Goal: Information Seeking & Learning: Check status

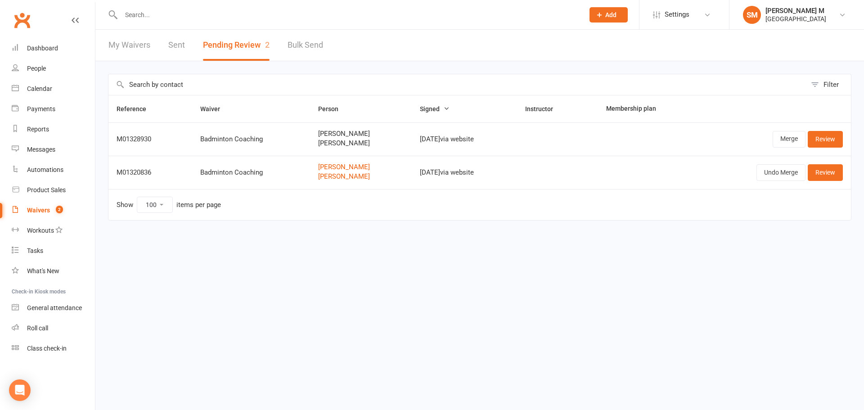
select select "100"
click at [209, 16] on input "text" at bounding box center [348, 15] width 460 height 13
click at [38, 133] on div "Reports" at bounding box center [38, 129] width 22 height 7
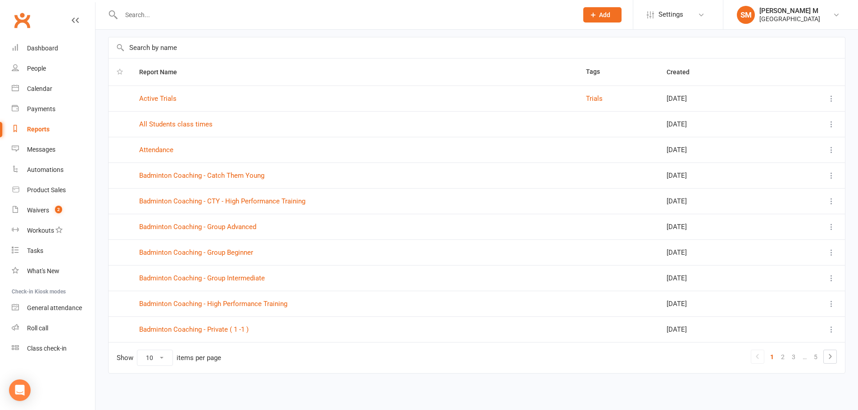
scroll to position [39, 0]
click at [795, 349] on link "3" at bounding box center [793, 355] width 11 height 13
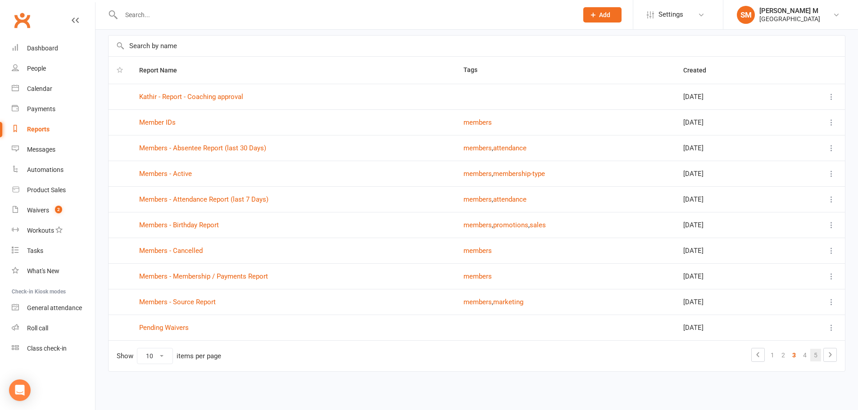
click at [810, 353] on link "5" at bounding box center [815, 355] width 11 height 13
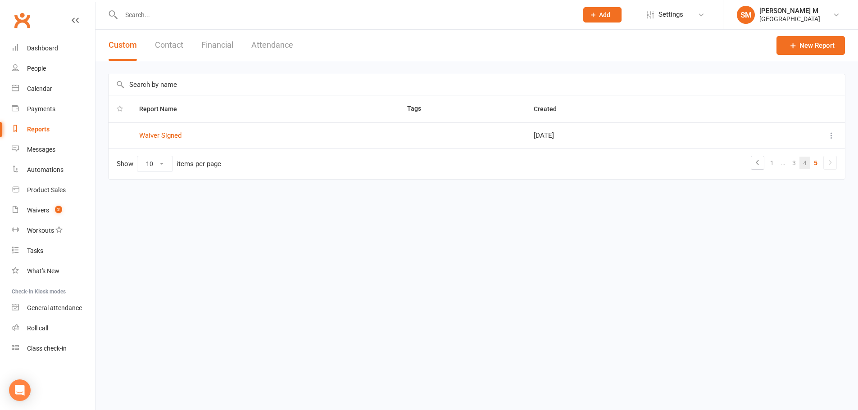
scroll to position [0, 0]
click at [808, 217] on html "Prospect Member Non-attending contact Class / event Appointment Task Bulk messa…" at bounding box center [432, 108] width 864 height 217
click at [809, 163] on link "4" at bounding box center [811, 163] width 11 height 13
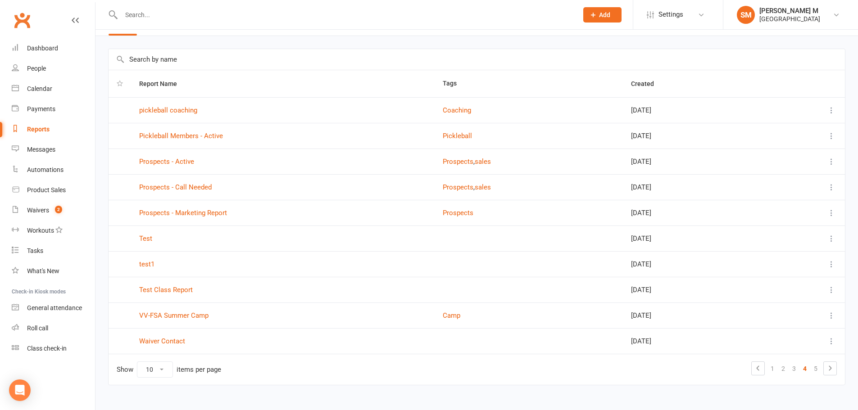
scroll to position [39, 0]
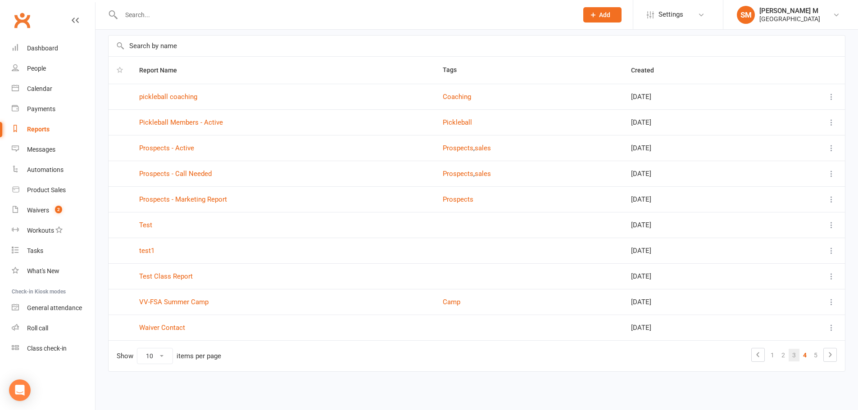
click at [796, 356] on link "3" at bounding box center [793, 355] width 11 height 13
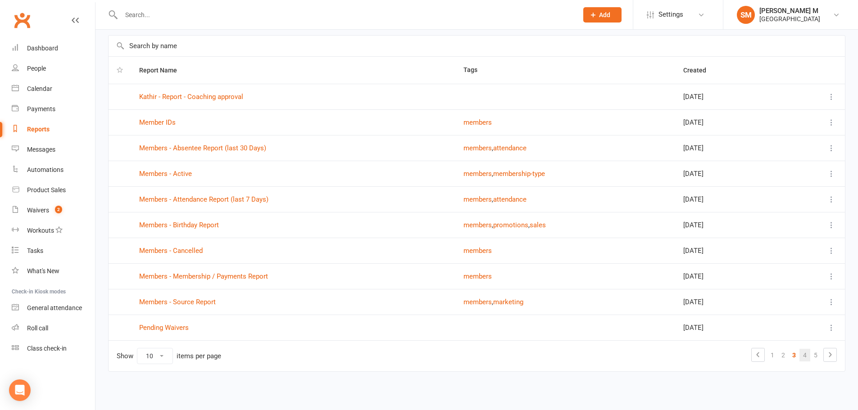
click at [802, 349] on link "4" at bounding box center [804, 355] width 11 height 13
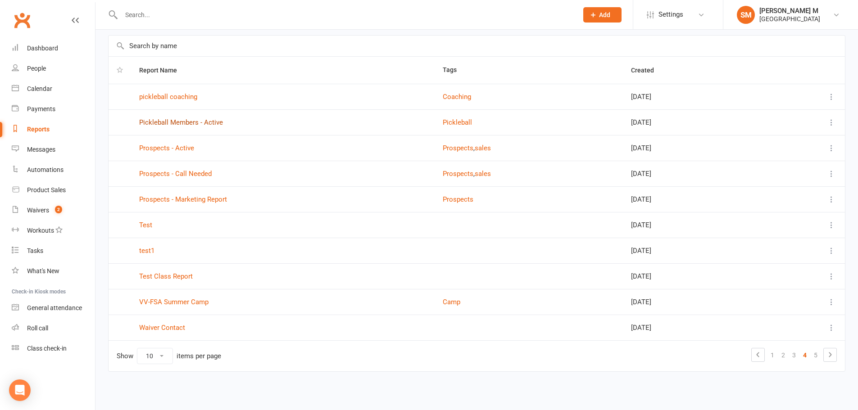
click at [179, 125] on link "Pickleball Members - Active" at bounding box center [181, 122] width 84 height 8
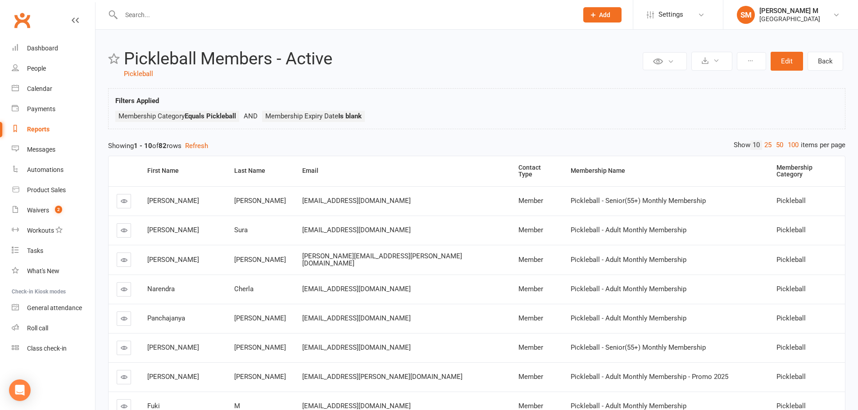
scroll to position [133, 0]
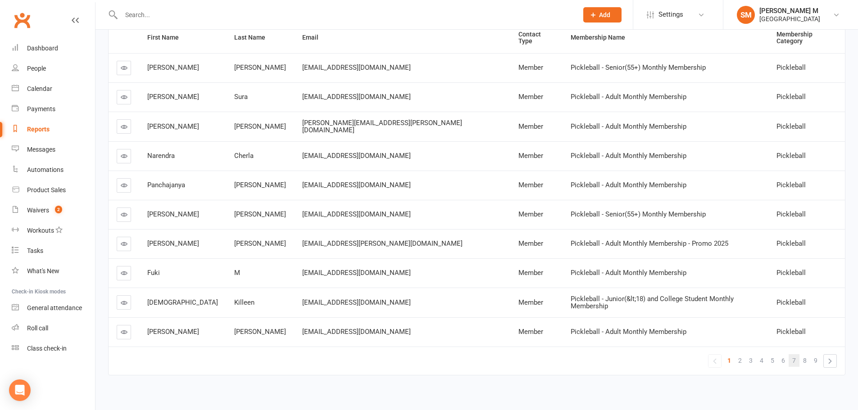
click at [794, 354] on span "7" at bounding box center [794, 360] width 4 height 13
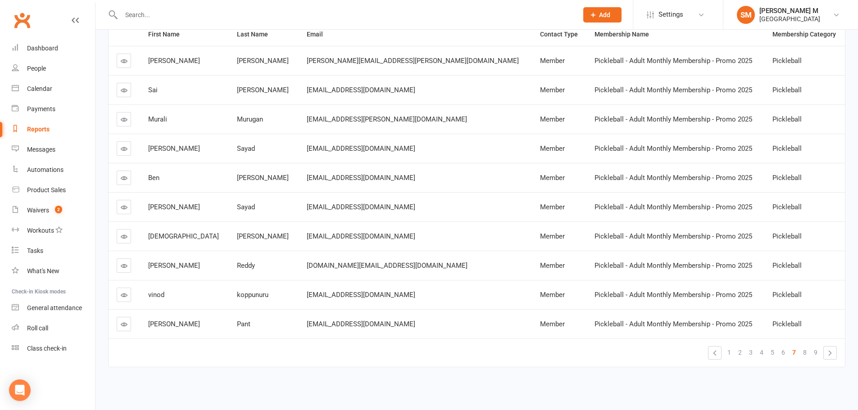
click at [117, 90] on link at bounding box center [124, 90] width 14 height 14
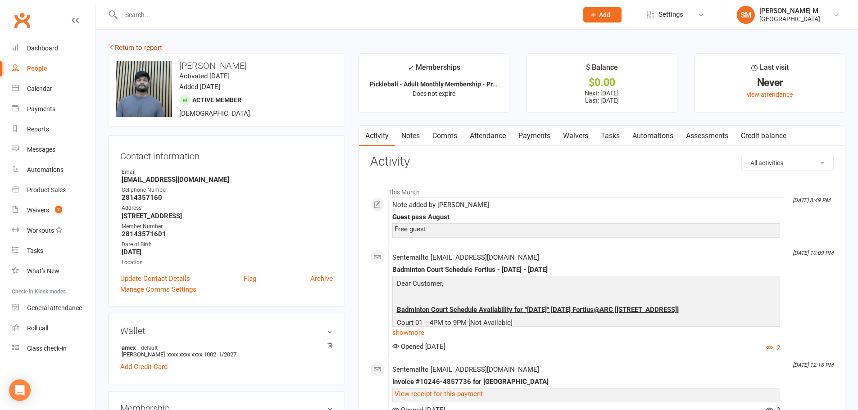
click at [151, 50] on link "Return to report" at bounding box center [135, 48] width 54 height 8
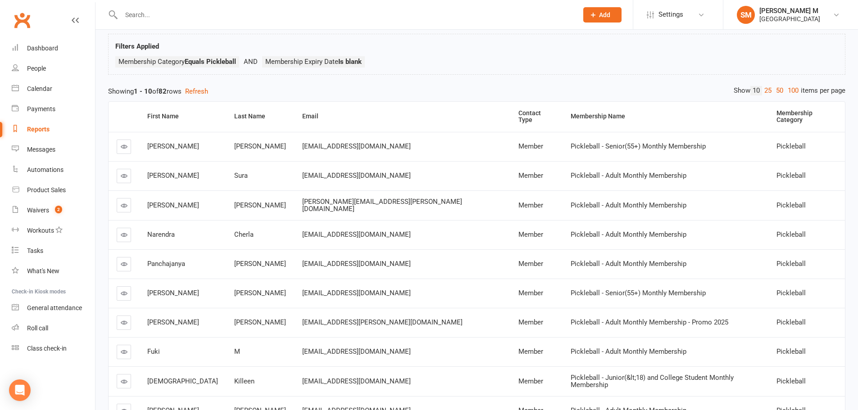
scroll to position [133, 0]
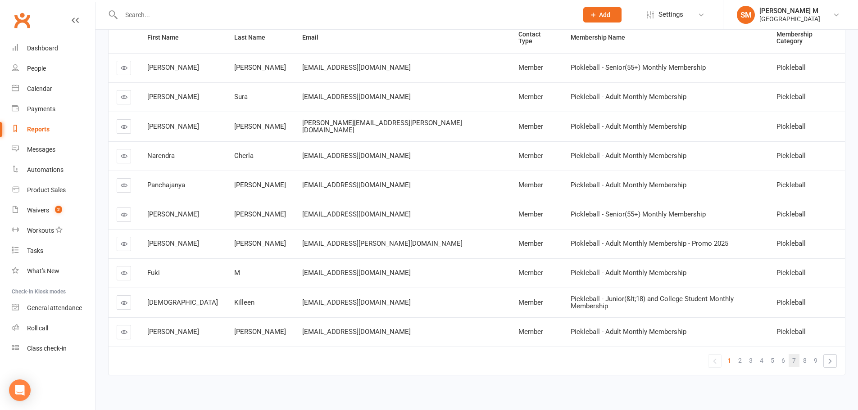
click at [792, 354] on link "7" at bounding box center [793, 360] width 11 height 13
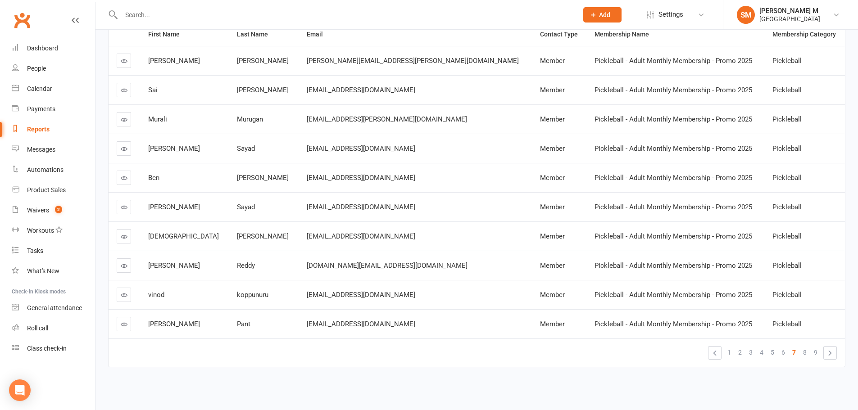
click at [123, 61] on icon at bounding box center [124, 61] width 7 height 7
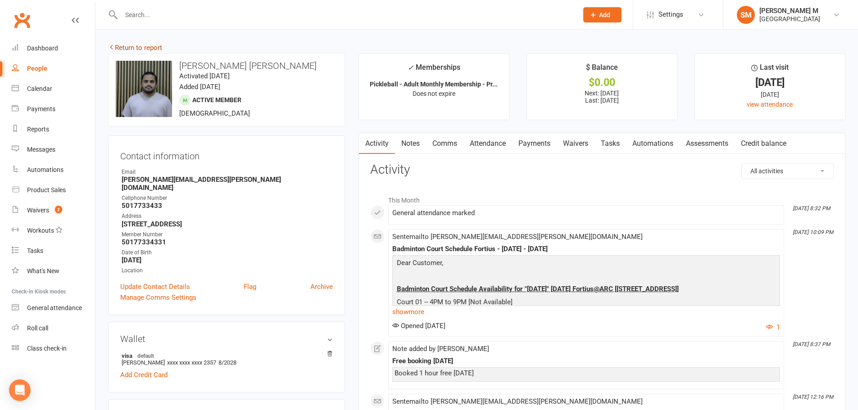
click at [131, 48] on link "Return to report" at bounding box center [135, 48] width 54 height 8
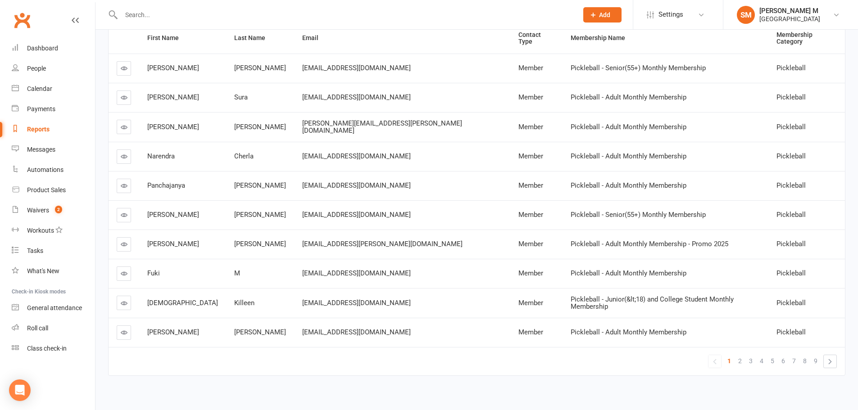
scroll to position [133, 0]
click at [795, 358] on span "7" at bounding box center [794, 360] width 4 height 13
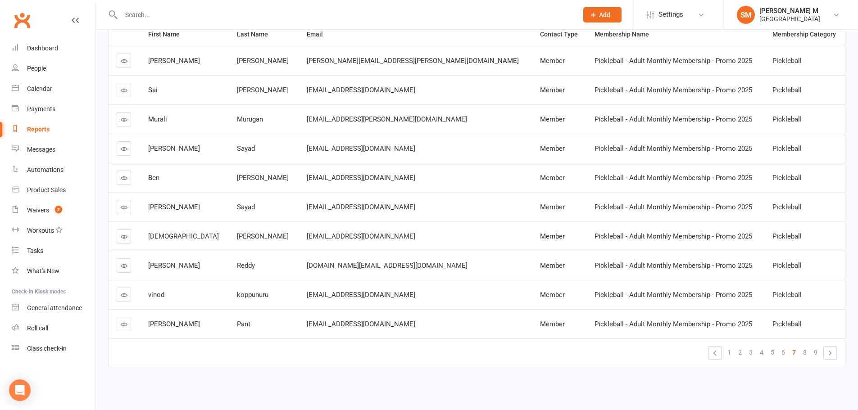
click at [124, 116] on icon at bounding box center [124, 119] width 7 height 7
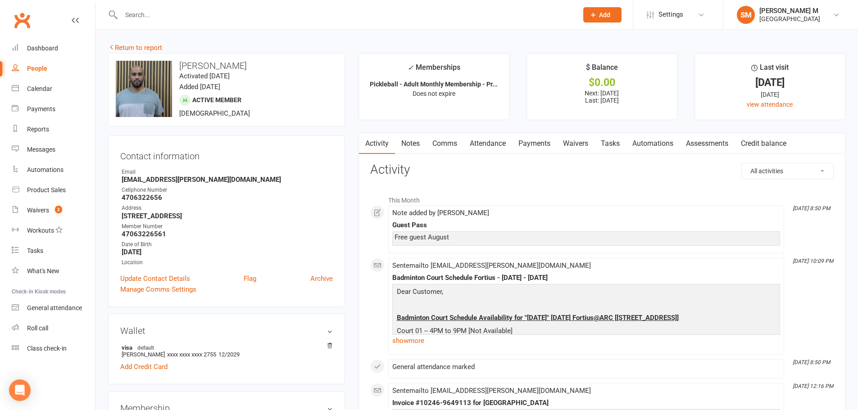
click at [162, 47] on link "Return to report" at bounding box center [135, 48] width 54 height 8
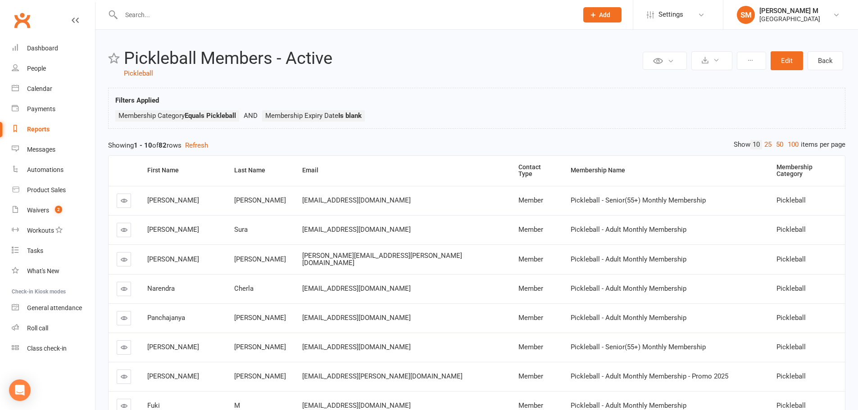
scroll to position [133, 0]
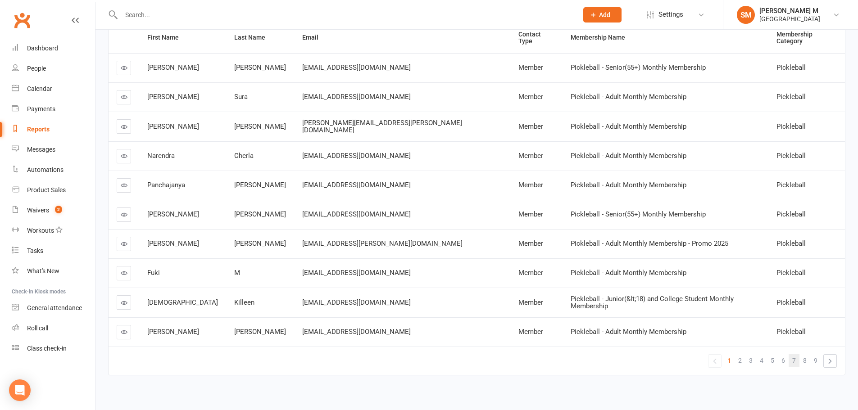
click at [789, 354] on link "7" at bounding box center [793, 360] width 11 height 13
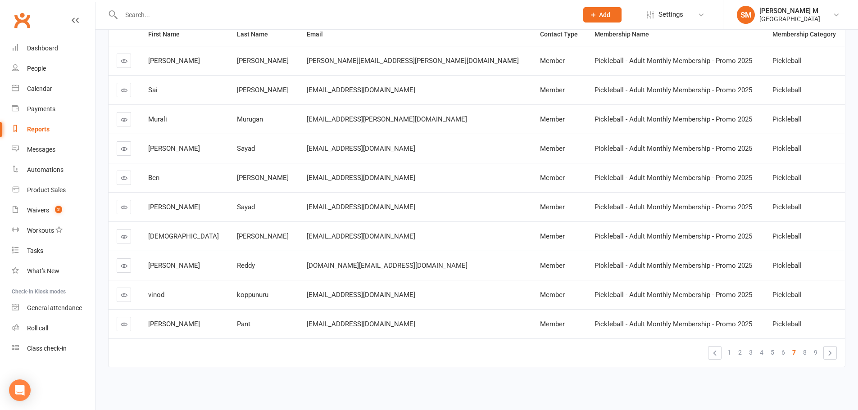
click at [125, 265] on icon at bounding box center [124, 265] width 7 height 7
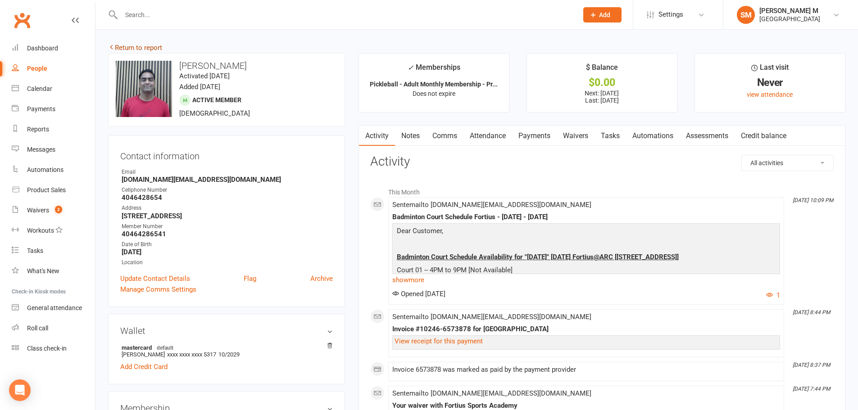
click at [127, 50] on link "Return to report" at bounding box center [135, 48] width 54 height 8
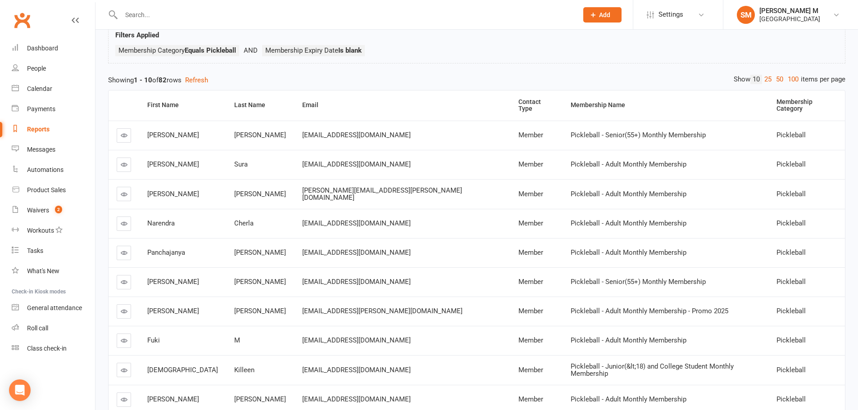
scroll to position [133, 0]
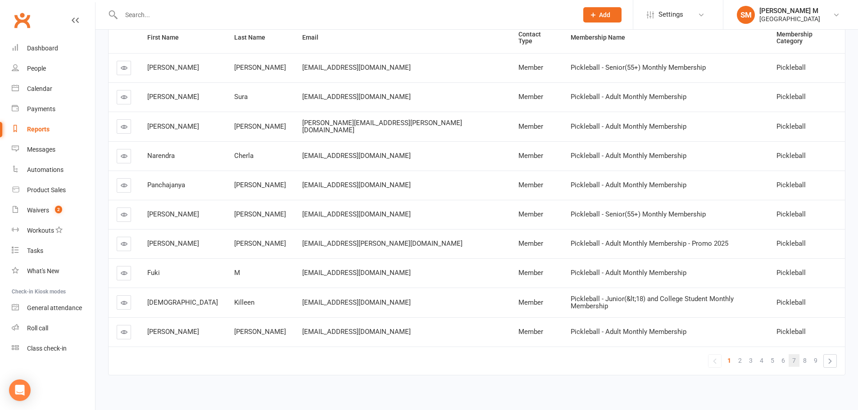
click at [797, 354] on link "7" at bounding box center [793, 360] width 11 height 13
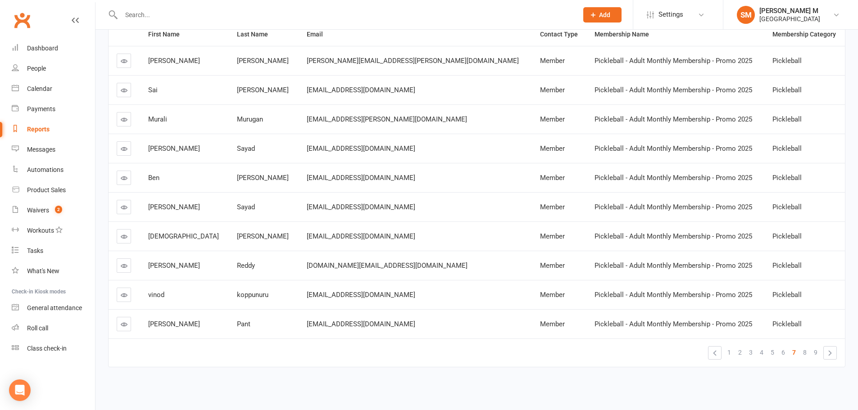
click at [122, 297] on icon at bounding box center [124, 295] width 7 height 7
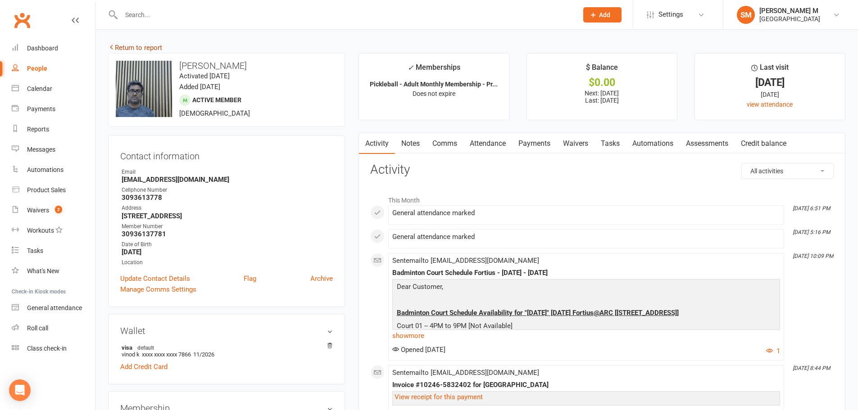
click at [117, 47] on link "Return to report" at bounding box center [135, 48] width 54 height 8
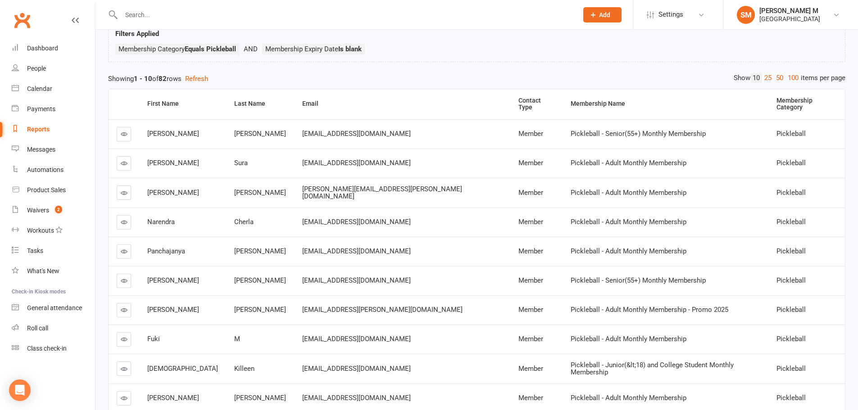
scroll to position [133, 0]
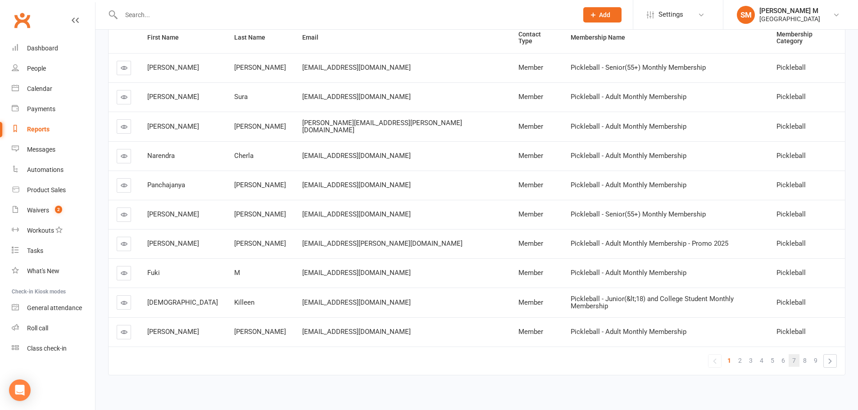
click at [796, 358] on span "7" at bounding box center [794, 360] width 4 height 13
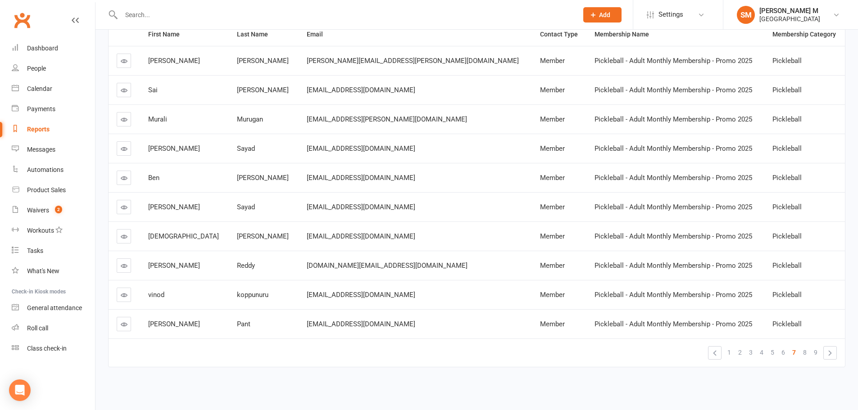
click at [127, 327] on icon at bounding box center [124, 324] width 7 height 7
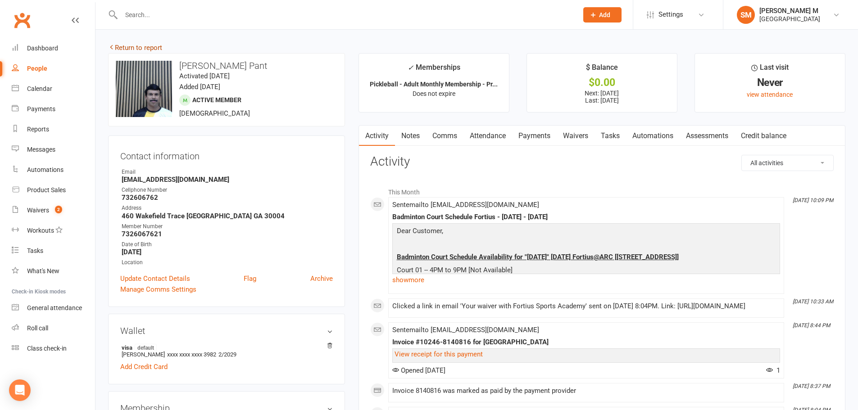
click at [155, 44] on link "Return to report" at bounding box center [135, 48] width 54 height 8
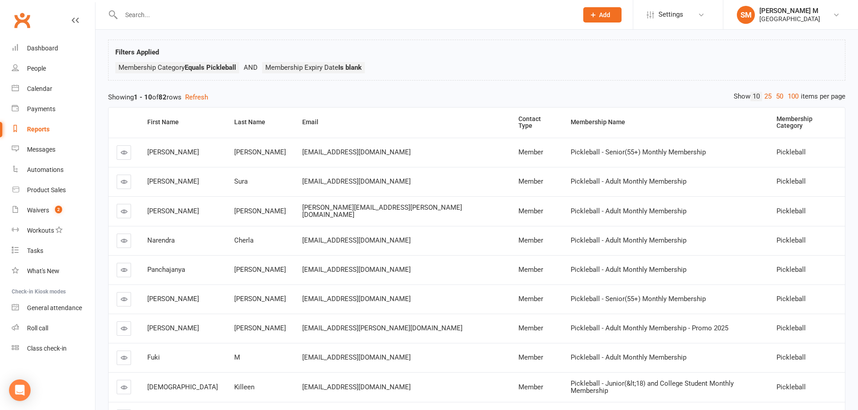
scroll to position [133, 0]
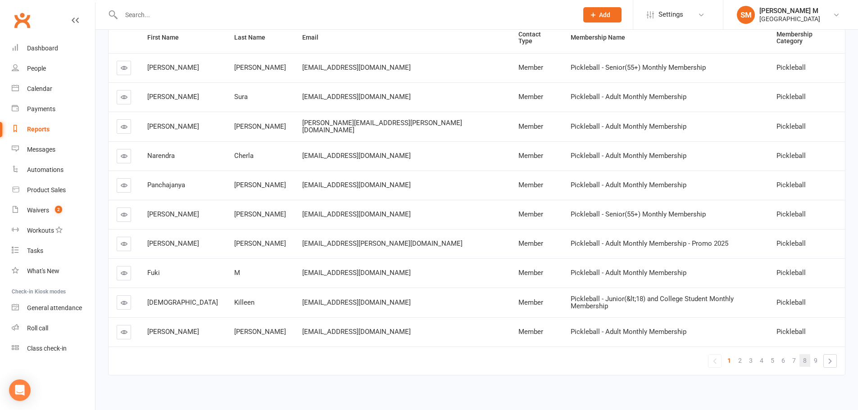
click at [805, 354] on span "8" at bounding box center [805, 360] width 4 height 13
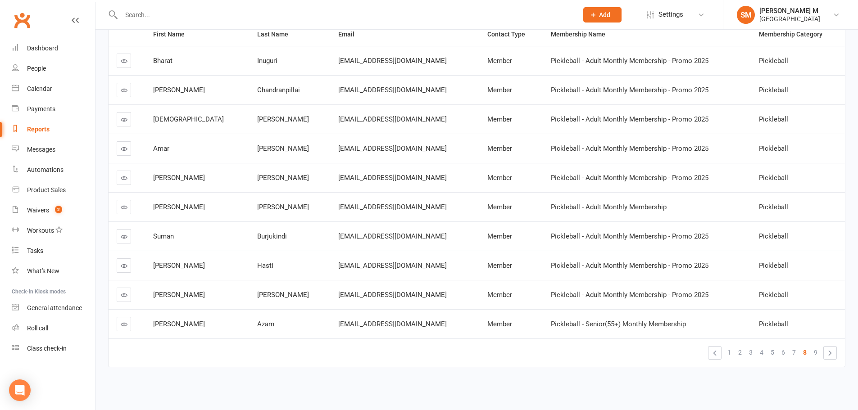
click at [124, 61] on icon at bounding box center [124, 61] width 7 height 7
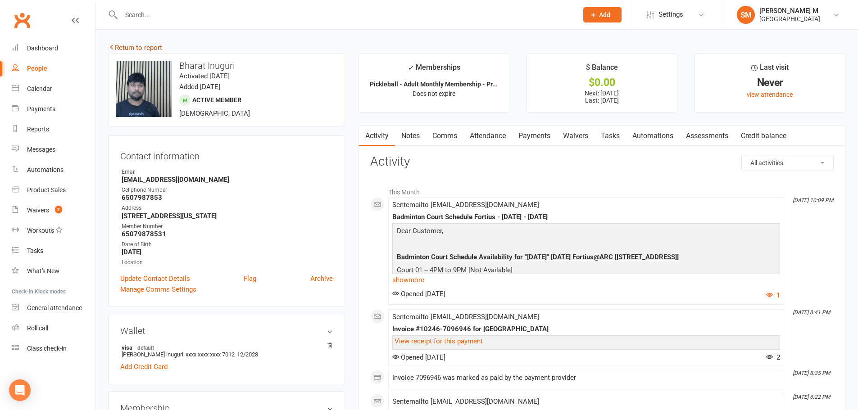
click at [154, 50] on link "Return to report" at bounding box center [135, 48] width 54 height 8
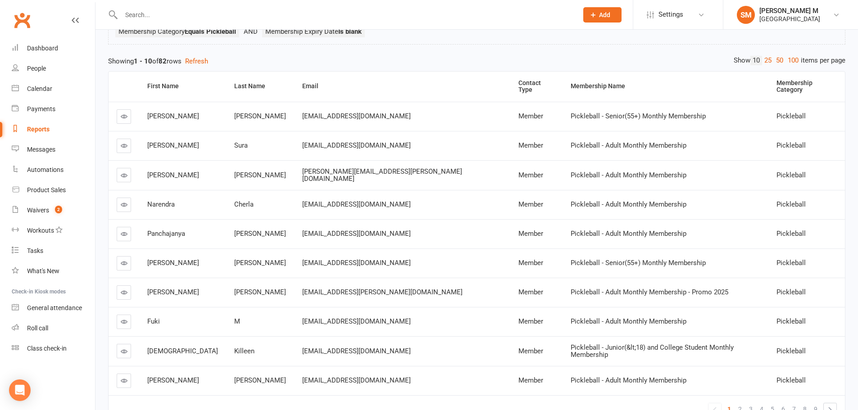
scroll to position [133, 0]
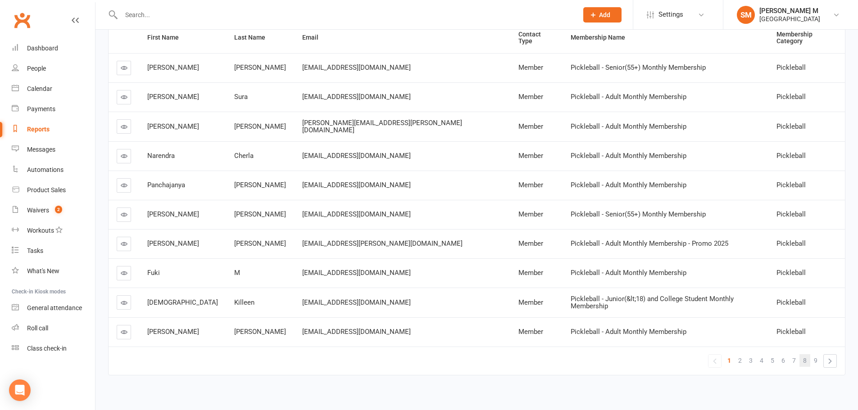
click at [803, 354] on span "8" at bounding box center [805, 360] width 4 height 13
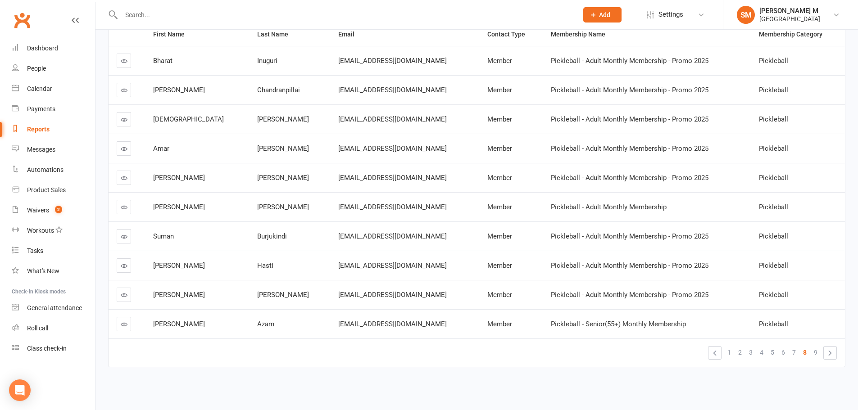
click at [118, 88] on link at bounding box center [124, 90] width 14 height 14
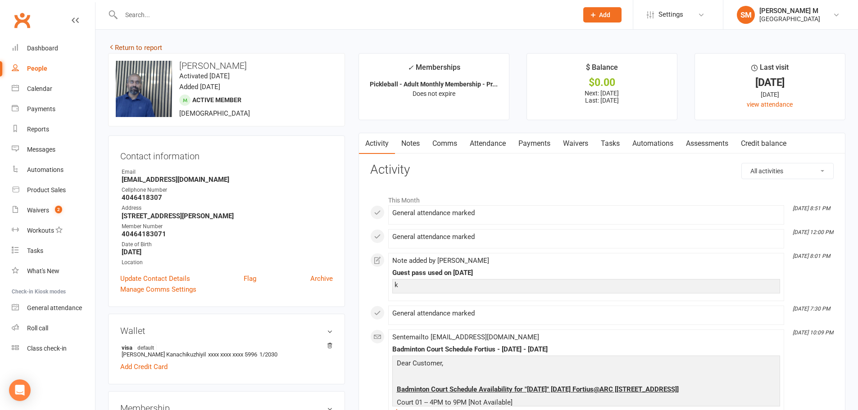
click at [151, 50] on link "Return to report" at bounding box center [135, 48] width 54 height 8
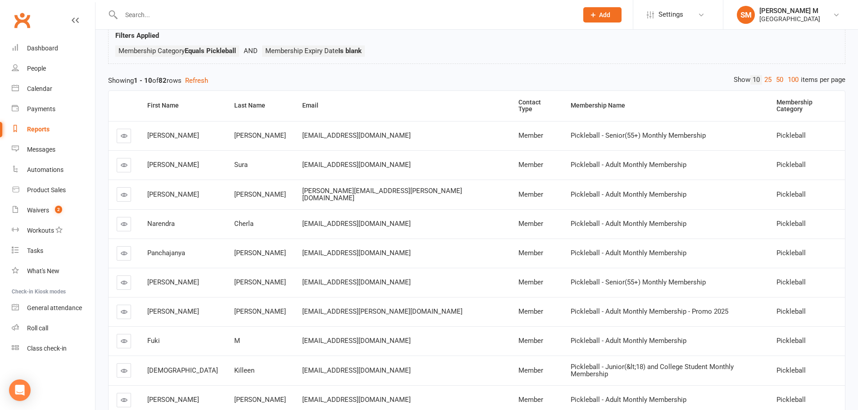
scroll to position [133, 0]
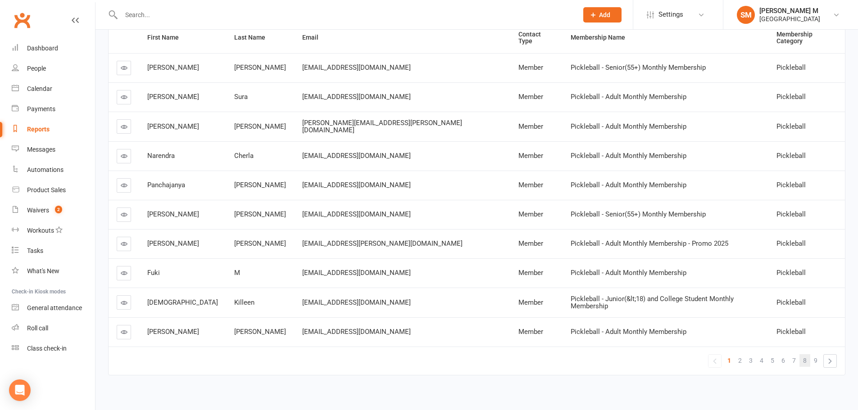
click at [800, 355] on link "8" at bounding box center [804, 360] width 11 height 13
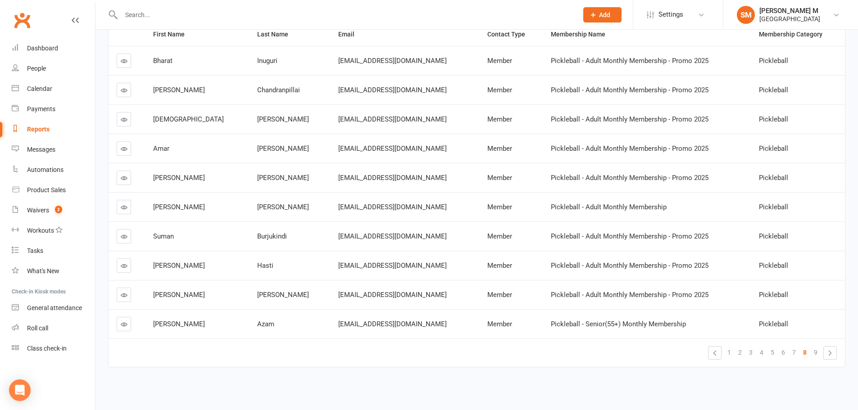
click at [120, 120] on link at bounding box center [124, 119] width 14 height 14
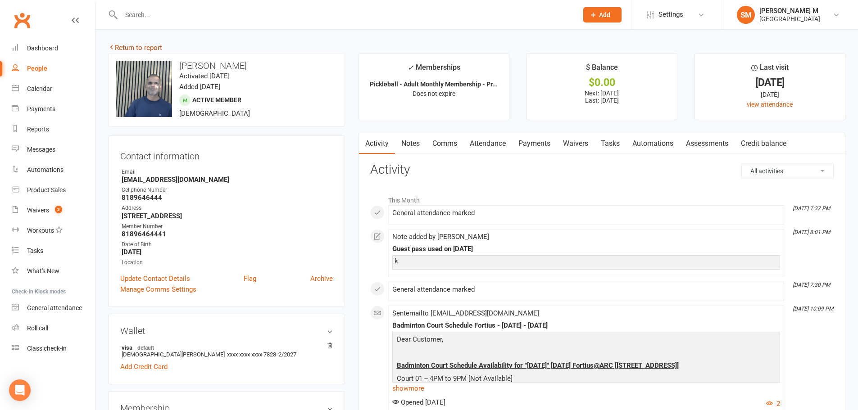
click at [122, 45] on link "Return to report" at bounding box center [135, 48] width 54 height 8
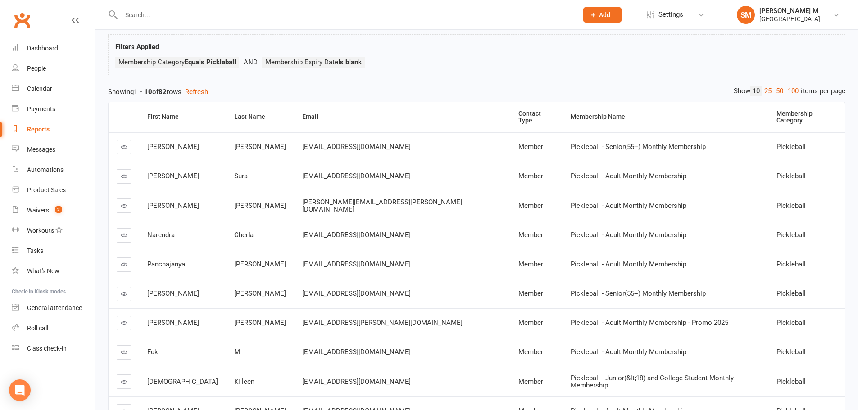
scroll to position [133, 0]
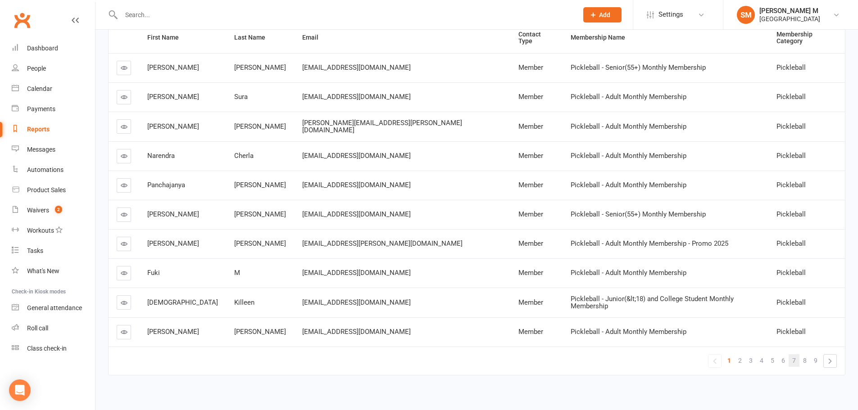
click at [796, 356] on span "7" at bounding box center [794, 360] width 4 height 13
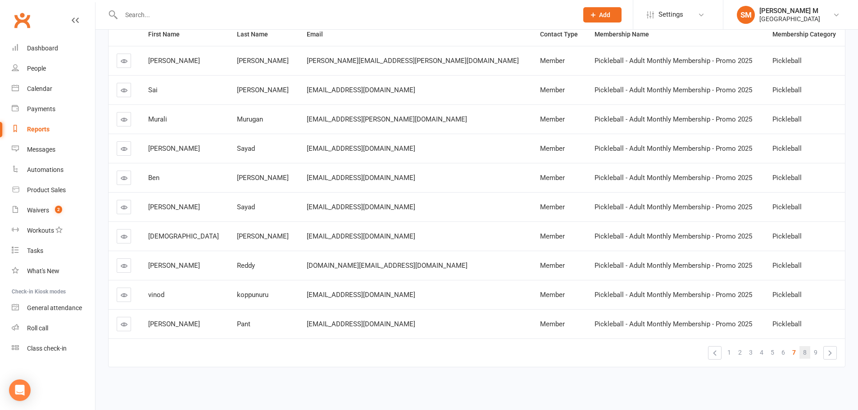
click at [802, 355] on link "8" at bounding box center [804, 352] width 11 height 13
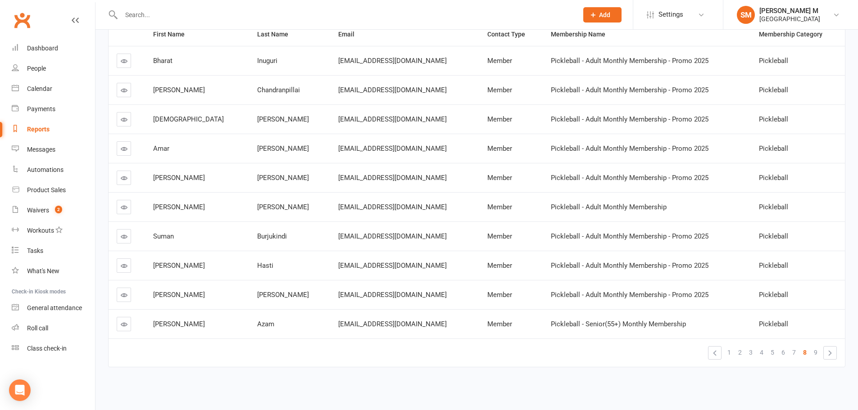
click at [119, 145] on link at bounding box center [124, 148] width 14 height 14
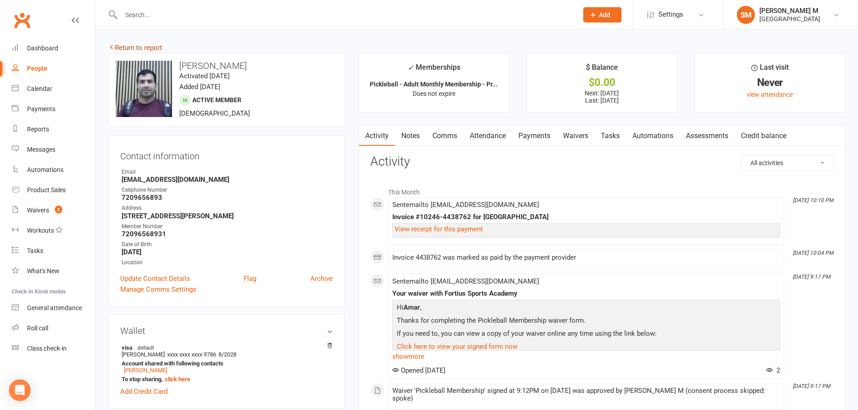
click at [148, 46] on link "Return to report" at bounding box center [135, 48] width 54 height 8
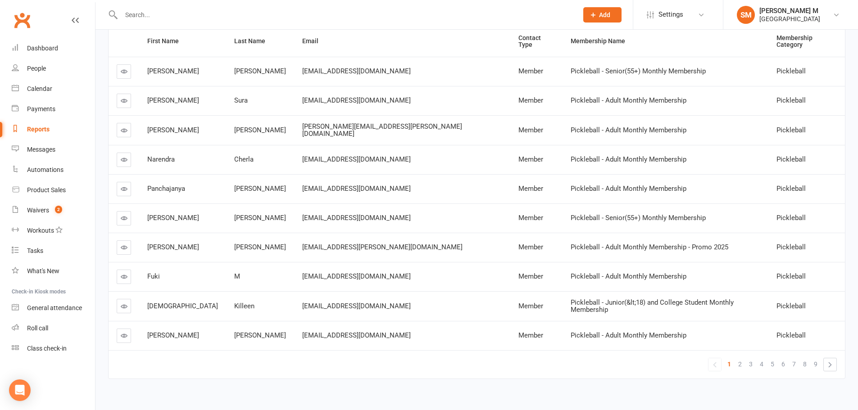
scroll to position [133, 0]
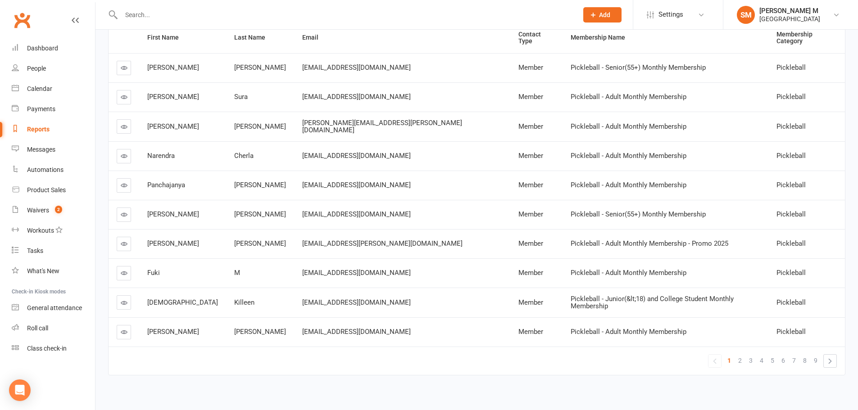
click at [799, 362] on td "« 1 2 3 4 5 6 7 8 9 »" at bounding box center [477, 361] width 736 height 28
click at [803, 356] on span "8" at bounding box center [805, 360] width 4 height 13
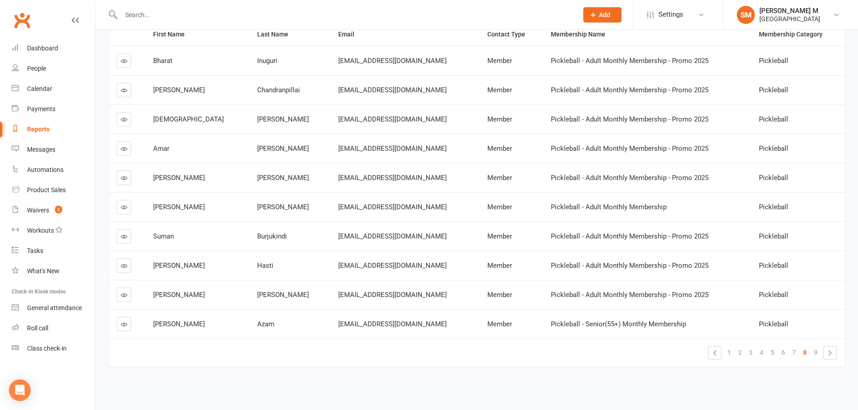
click at [125, 209] on icon at bounding box center [124, 207] width 7 height 7
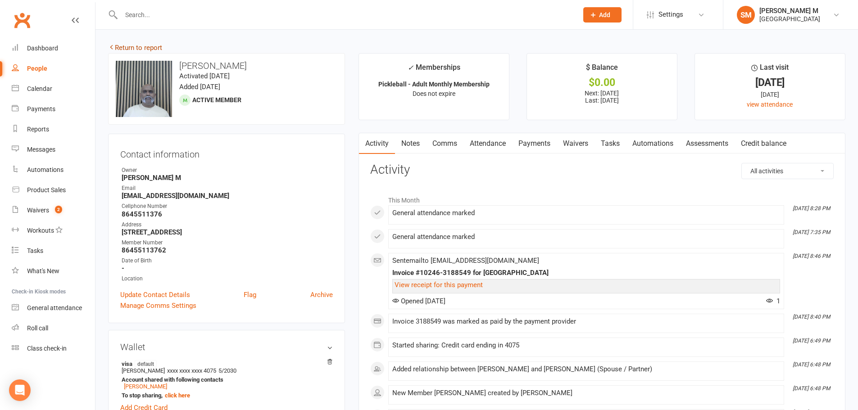
click at [148, 50] on link "Return to report" at bounding box center [135, 48] width 54 height 8
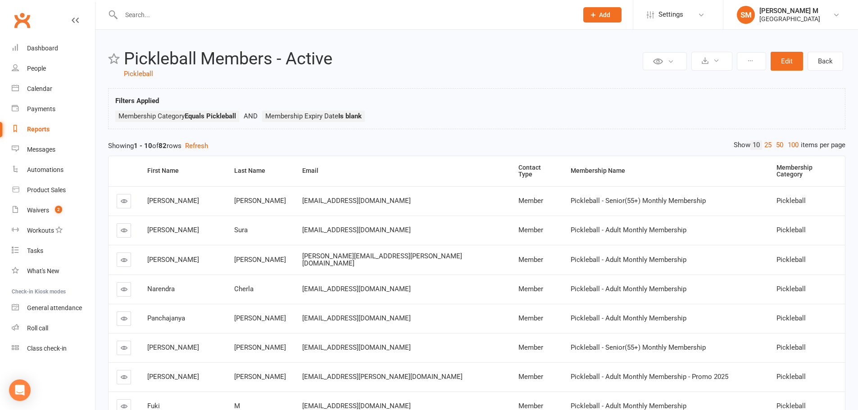
scroll to position [133, 0]
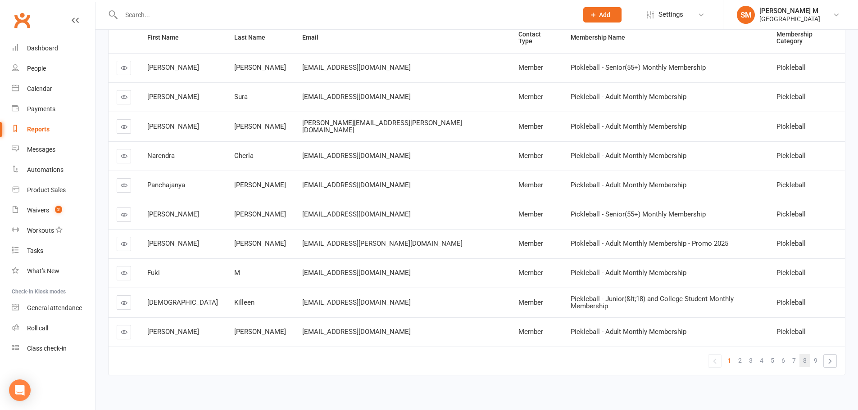
click at [808, 354] on link "8" at bounding box center [804, 360] width 11 height 13
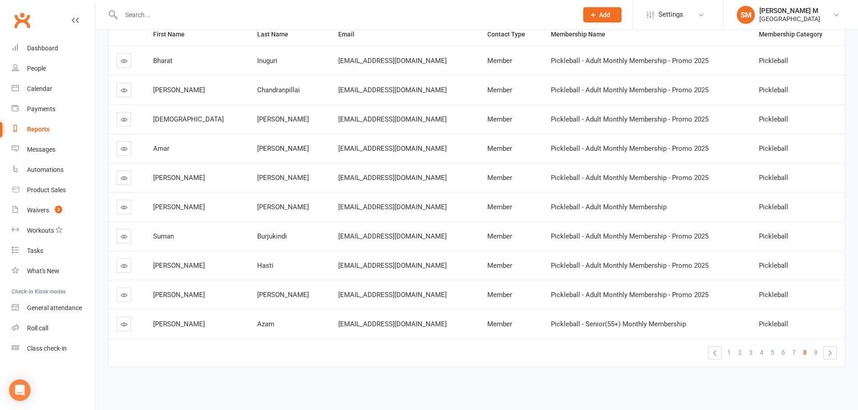
click at [121, 235] on icon at bounding box center [124, 236] width 7 height 7
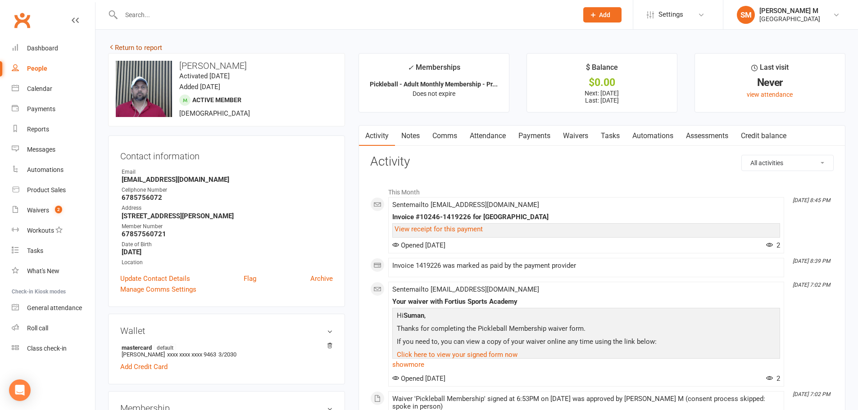
click at [148, 45] on link "Return to report" at bounding box center [135, 48] width 54 height 8
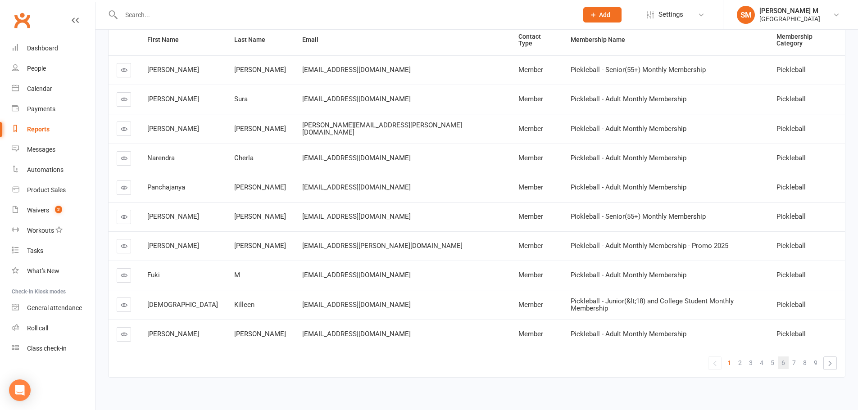
scroll to position [133, 0]
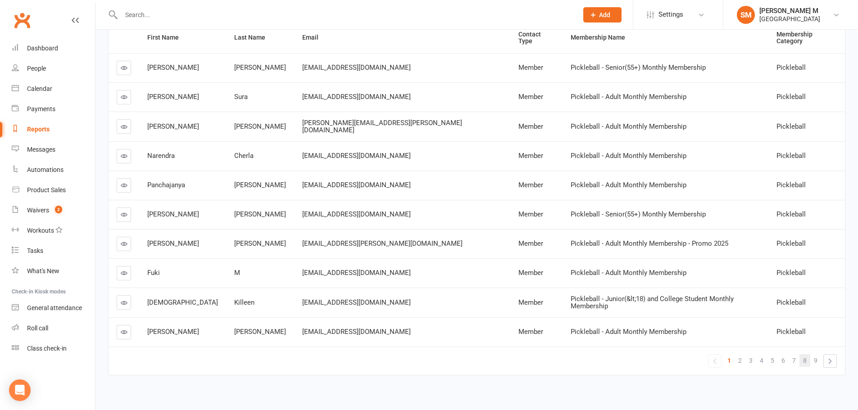
click at [802, 354] on link "8" at bounding box center [804, 360] width 11 height 13
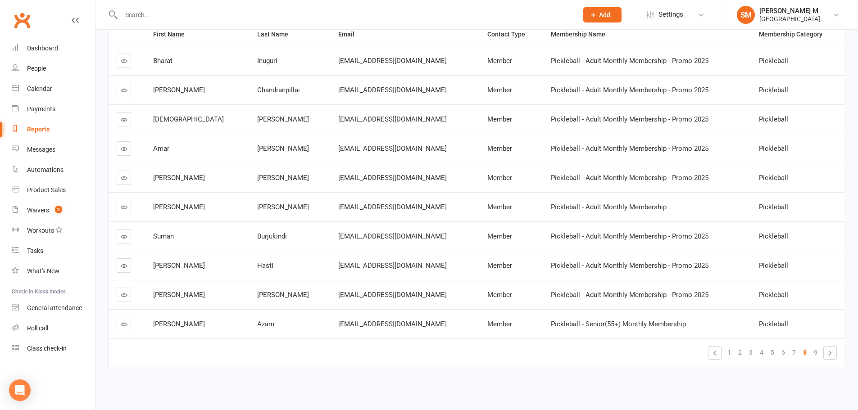
click at [127, 266] on link at bounding box center [124, 265] width 14 height 14
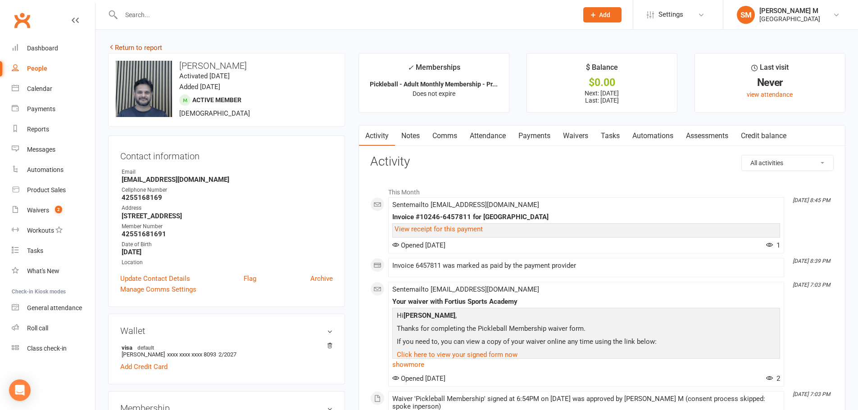
click at [160, 47] on link "Return to report" at bounding box center [135, 48] width 54 height 8
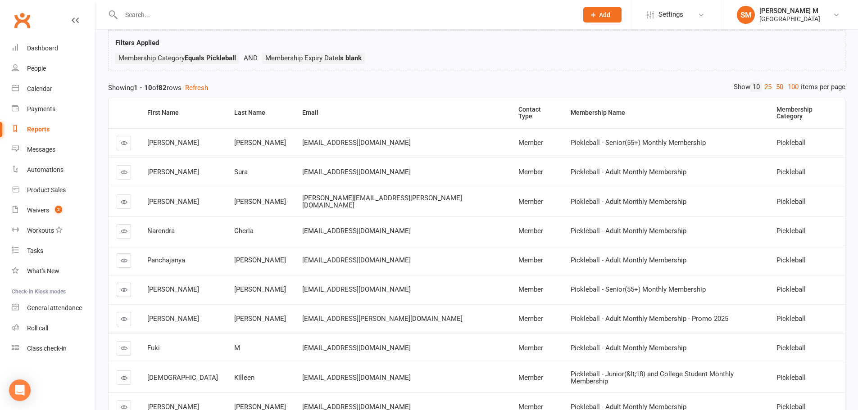
scroll to position [133, 0]
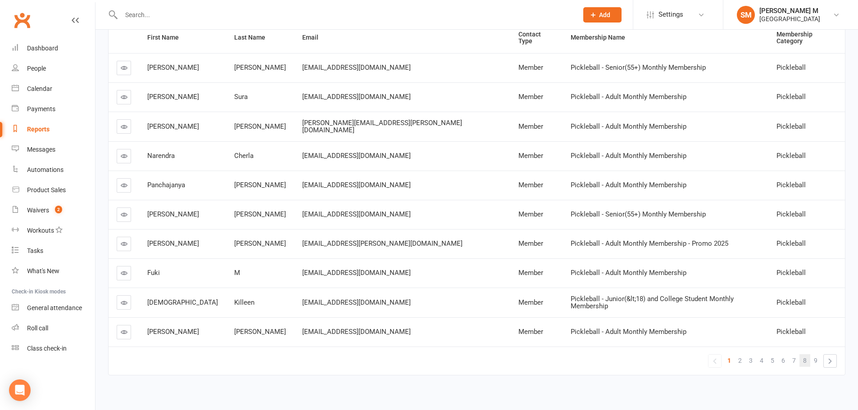
click at [805, 358] on span "8" at bounding box center [805, 360] width 4 height 13
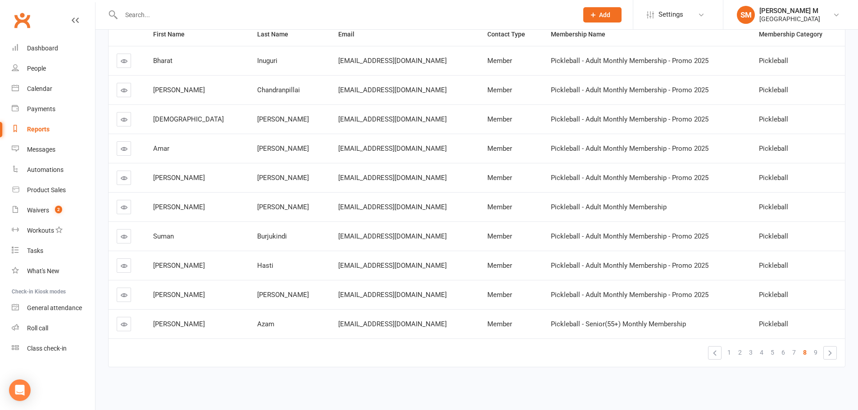
click at [126, 294] on icon at bounding box center [124, 295] width 7 height 7
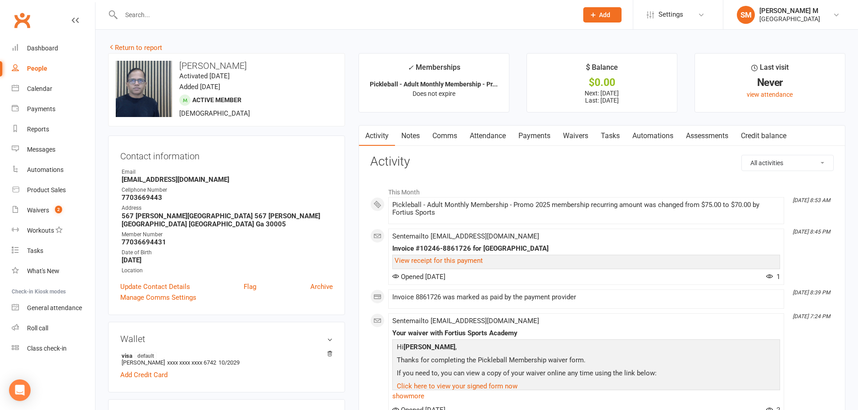
click at [127, 46] on link "Return to report" at bounding box center [135, 48] width 54 height 8
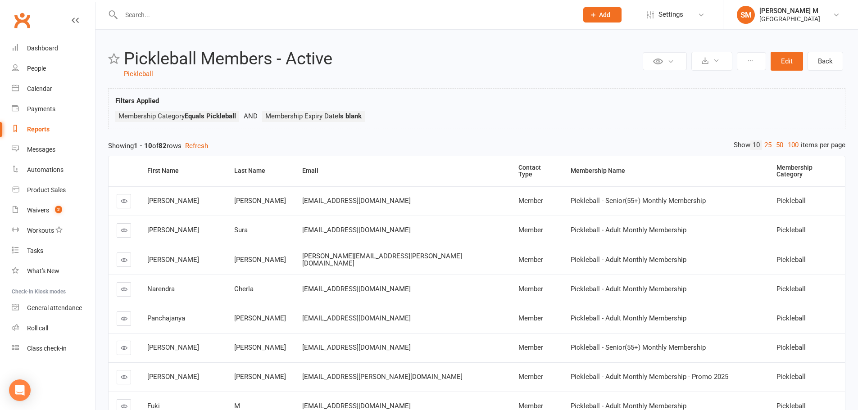
scroll to position [133, 0]
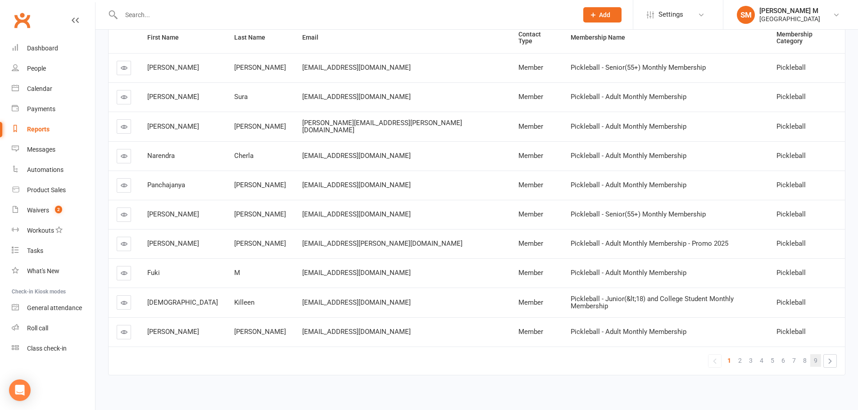
click at [813, 354] on link "9" at bounding box center [815, 360] width 11 height 13
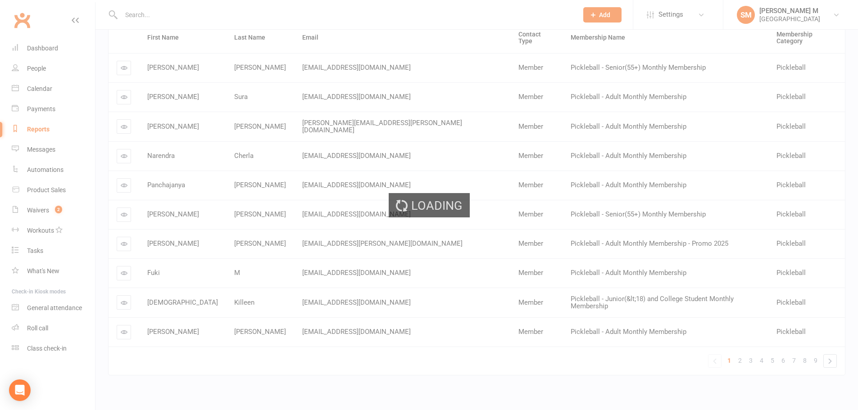
scroll to position [0, 0]
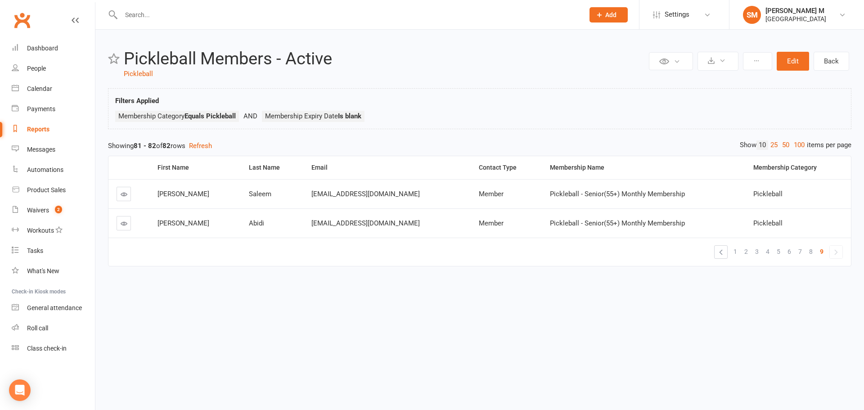
click at [125, 190] on link at bounding box center [124, 194] width 14 height 14
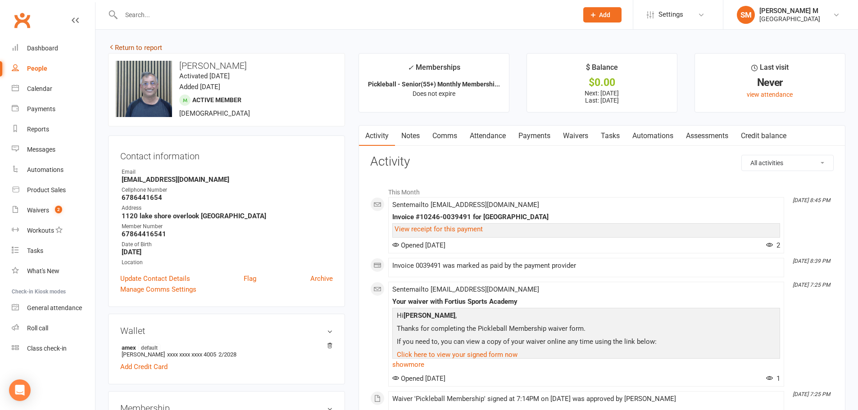
click at [145, 45] on link "Return to report" at bounding box center [135, 48] width 54 height 8
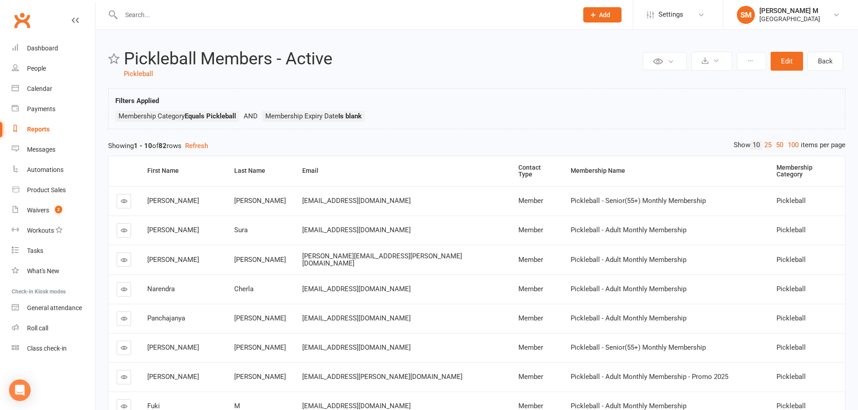
scroll to position [133, 0]
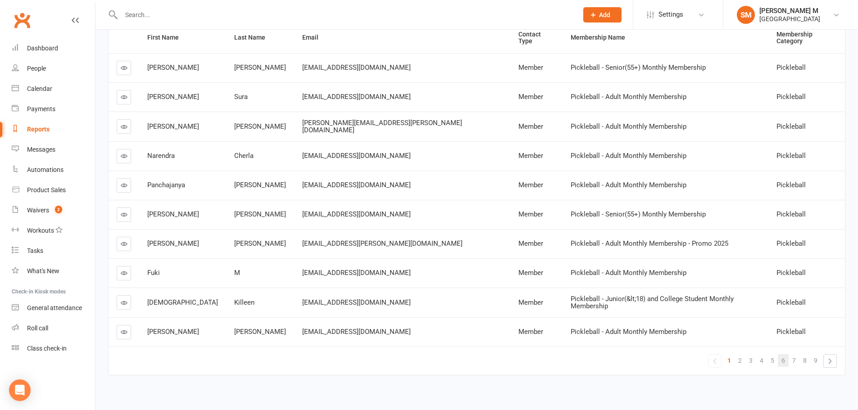
click at [779, 354] on link "6" at bounding box center [783, 360] width 11 height 13
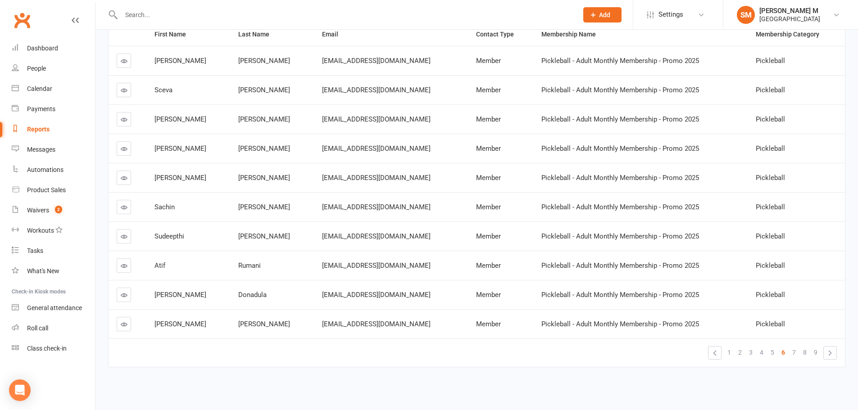
click at [120, 90] on link at bounding box center [124, 90] width 14 height 14
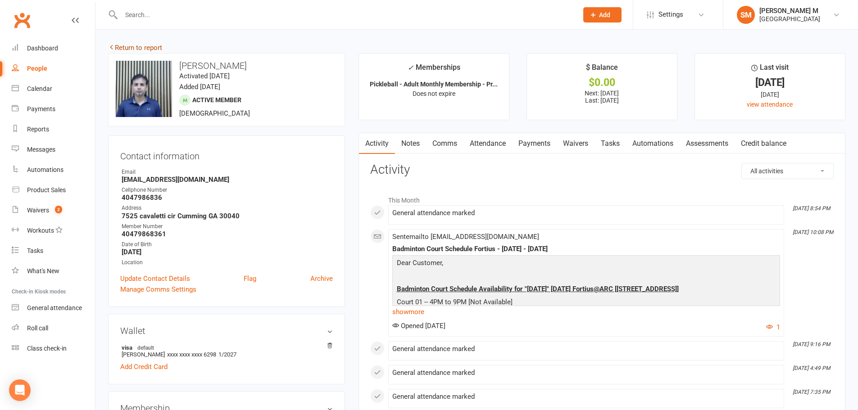
click at [154, 45] on link "Return to report" at bounding box center [135, 48] width 54 height 8
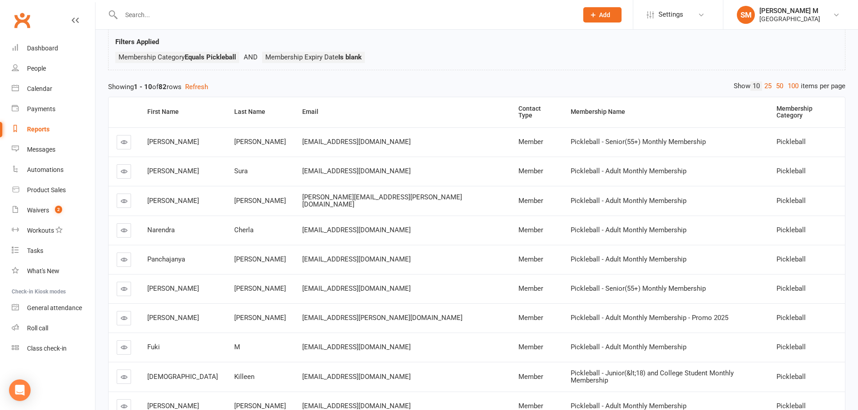
scroll to position [133, 0]
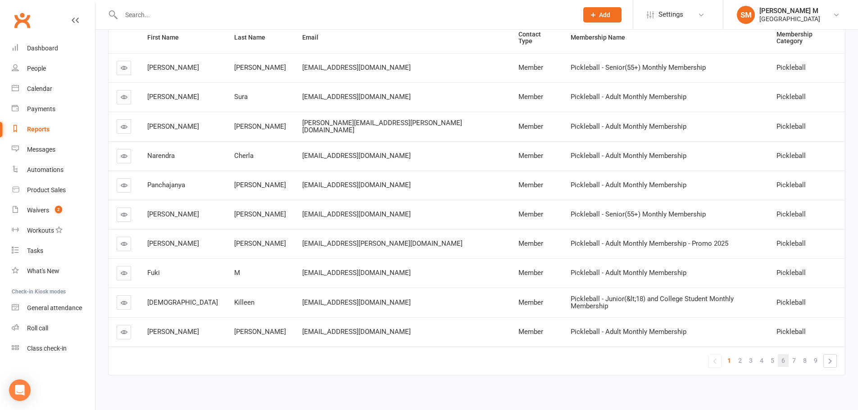
click at [784, 356] on span "6" at bounding box center [783, 360] width 4 height 13
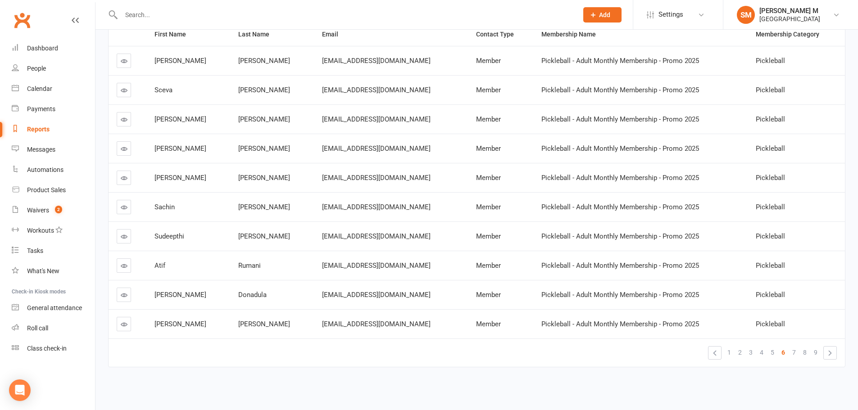
click at [123, 63] on icon at bounding box center [124, 61] width 7 height 7
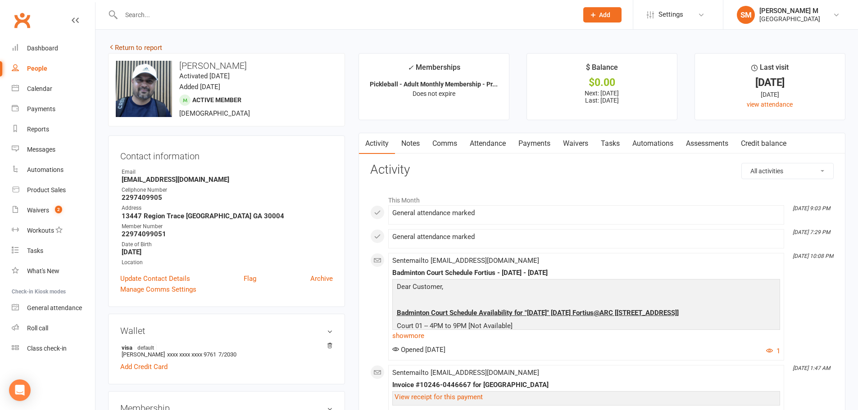
click at [129, 46] on link "Return to report" at bounding box center [135, 48] width 54 height 8
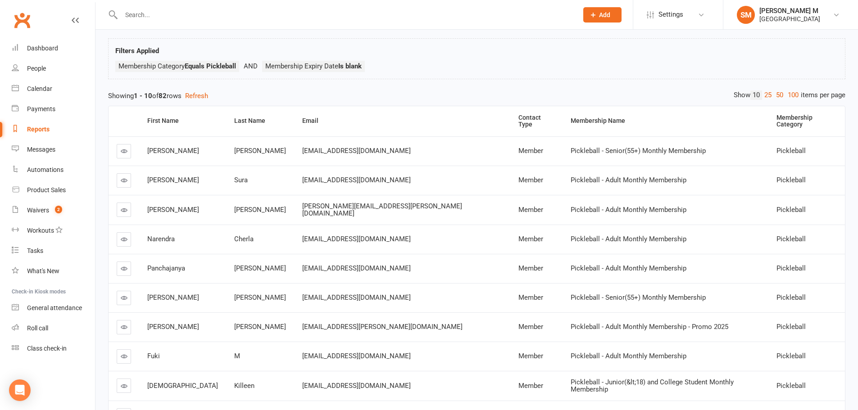
scroll to position [133, 0]
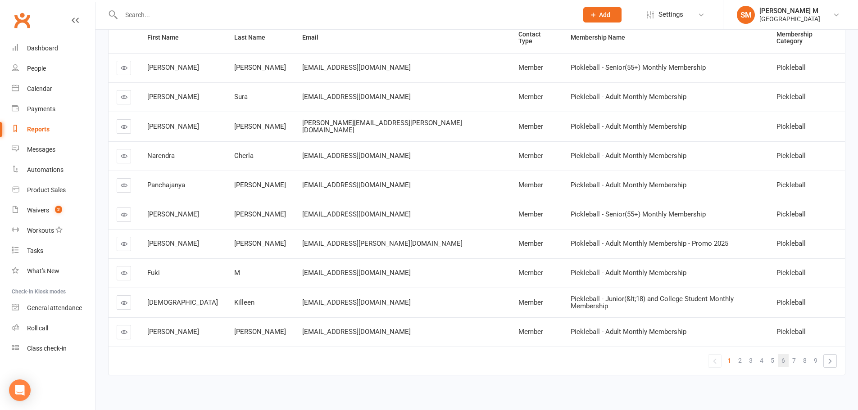
click at [782, 354] on span "6" at bounding box center [783, 360] width 4 height 13
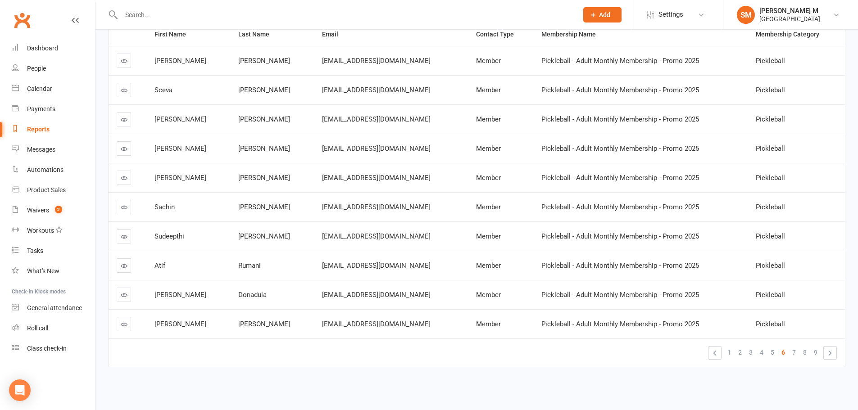
click at [122, 177] on icon at bounding box center [124, 178] width 7 height 7
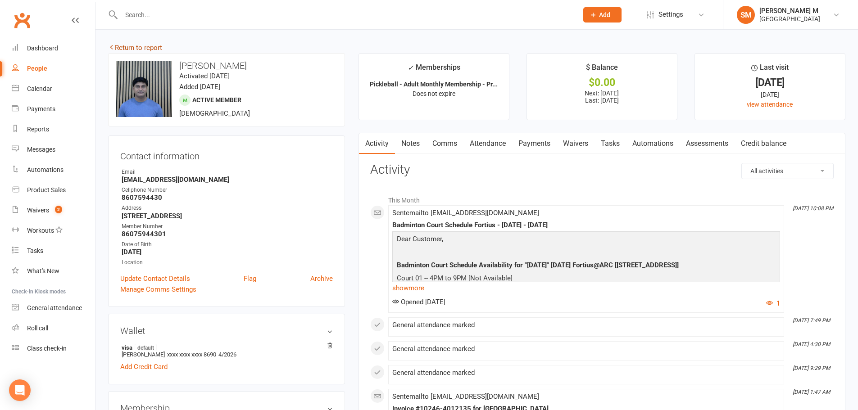
click at [149, 48] on link "Return to report" at bounding box center [135, 48] width 54 height 8
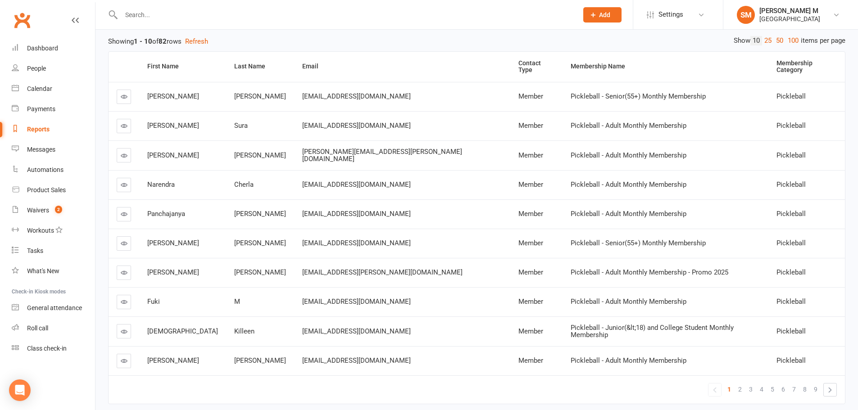
scroll to position [133, 0]
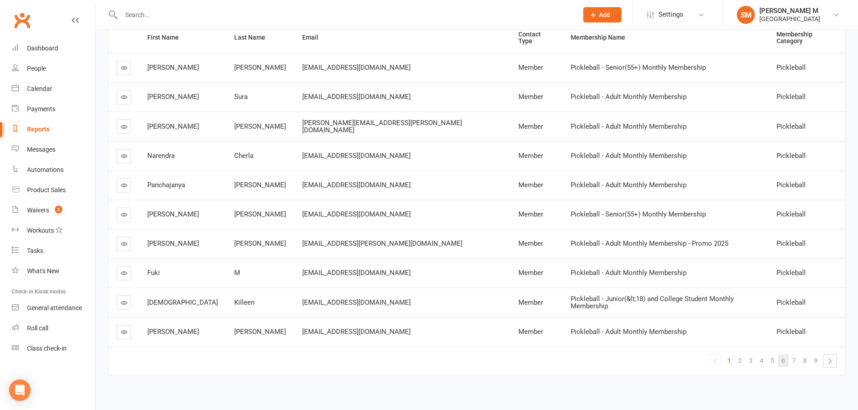
click at [782, 357] on span "6" at bounding box center [783, 360] width 4 height 13
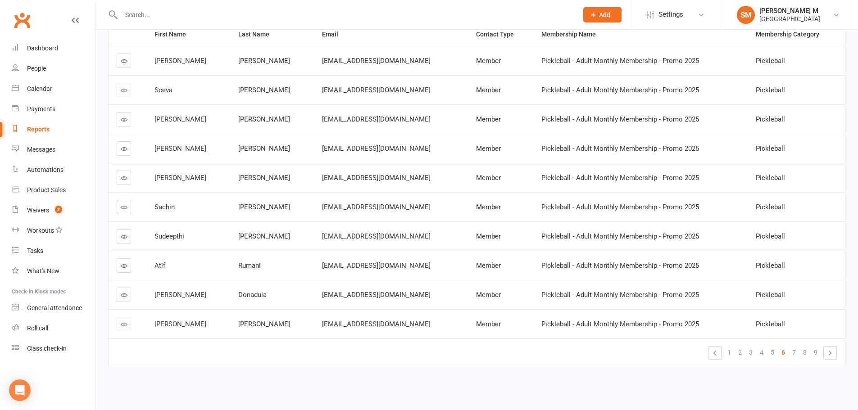
click at [124, 205] on icon at bounding box center [124, 207] width 7 height 7
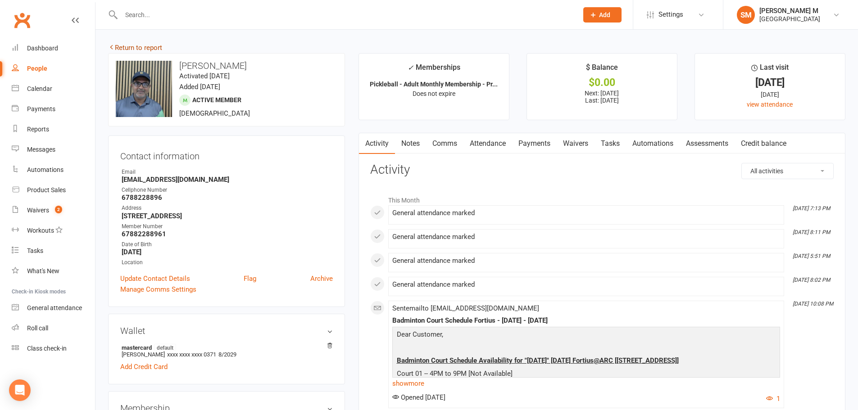
click at [159, 46] on link "Return to report" at bounding box center [135, 48] width 54 height 8
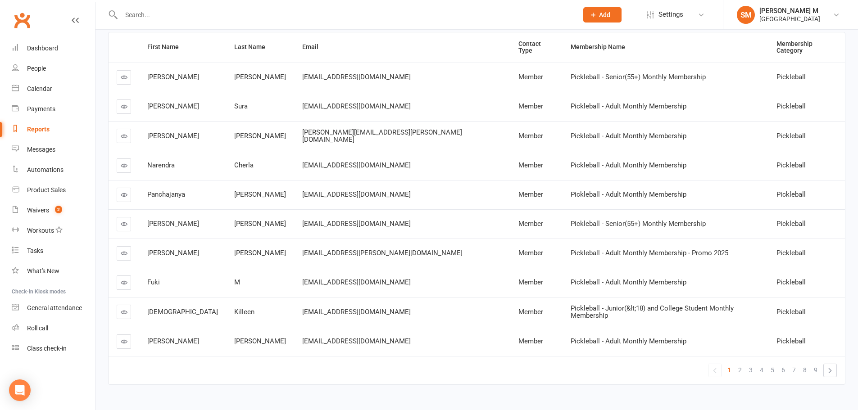
scroll to position [133, 0]
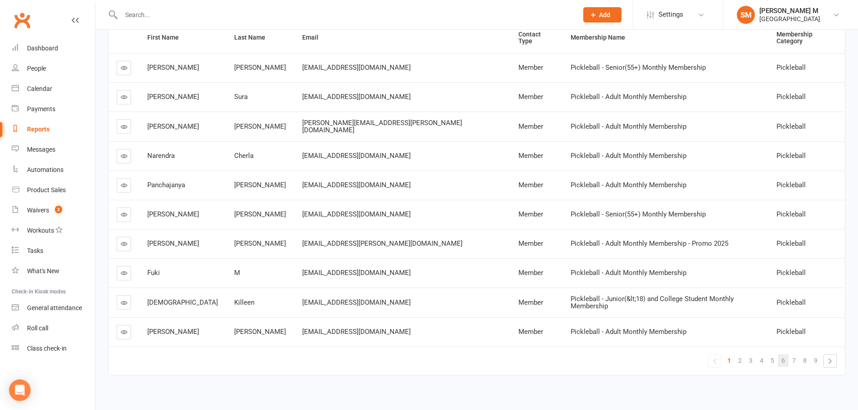
click at [780, 354] on link "6" at bounding box center [783, 360] width 11 height 13
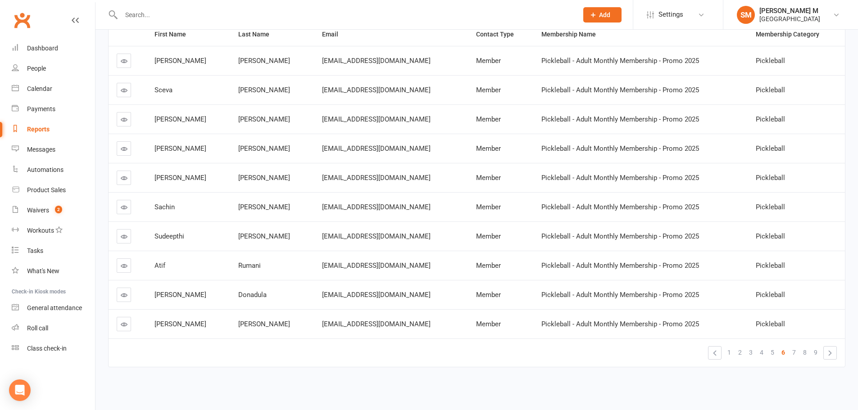
click at [126, 236] on icon at bounding box center [124, 236] width 7 height 7
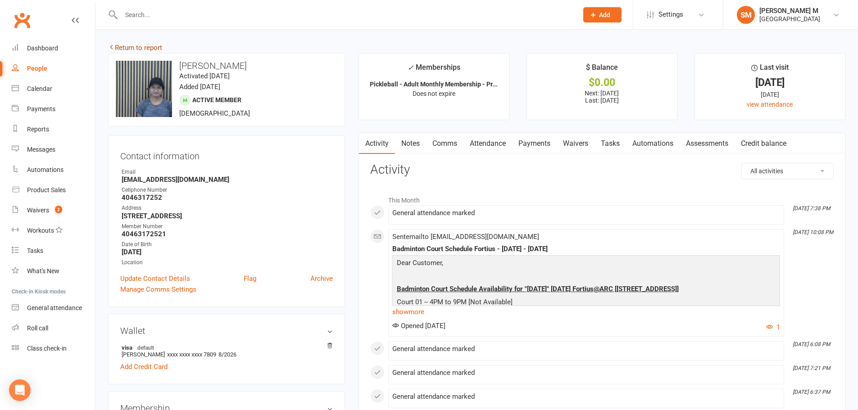
click at [122, 47] on link "Return to report" at bounding box center [135, 48] width 54 height 8
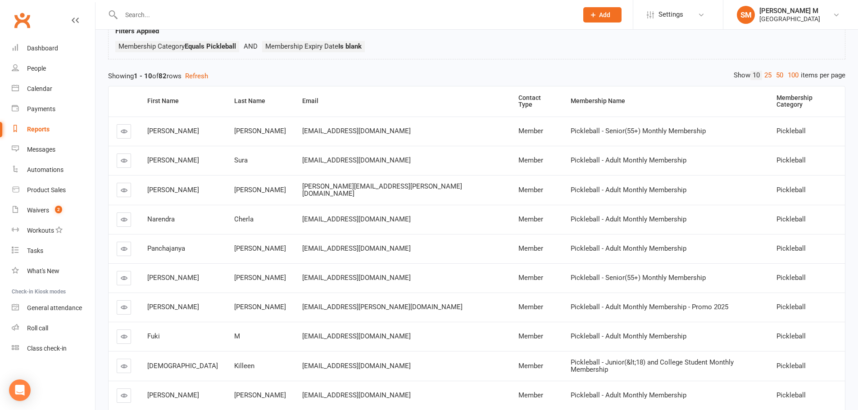
scroll to position [133, 0]
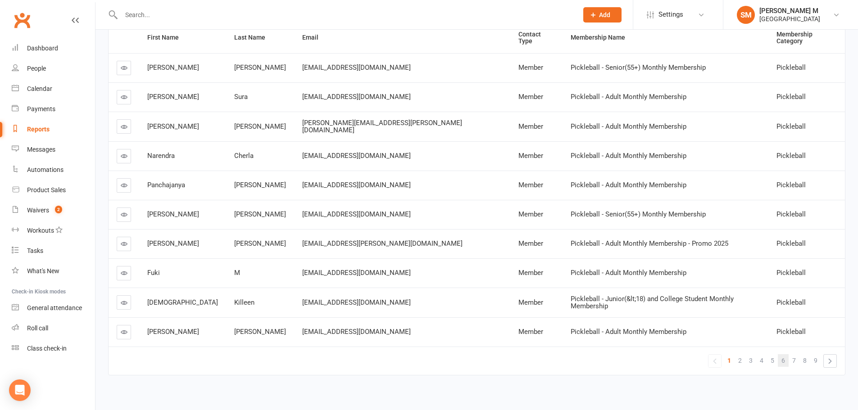
click at [782, 356] on span "6" at bounding box center [783, 360] width 4 height 13
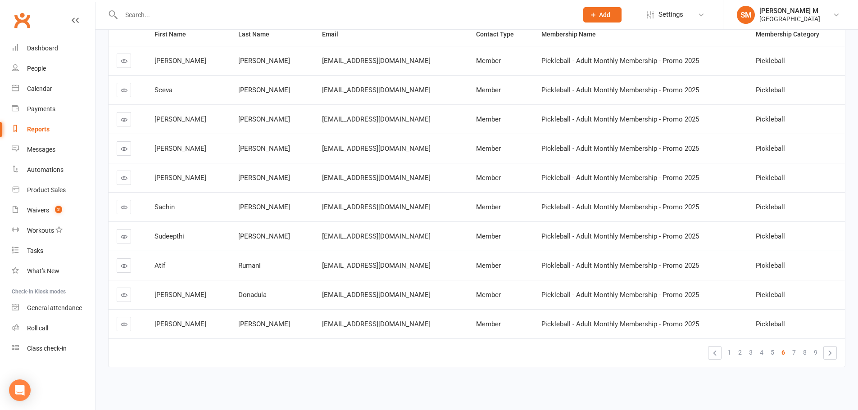
click at [128, 262] on link at bounding box center [124, 265] width 14 height 14
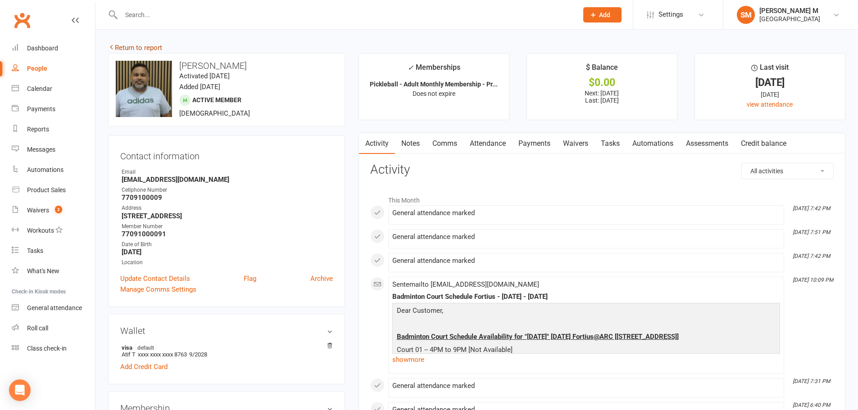
click at [157, 47] on link "Return to report" at bounding box center [135, 48] width 54 height 8
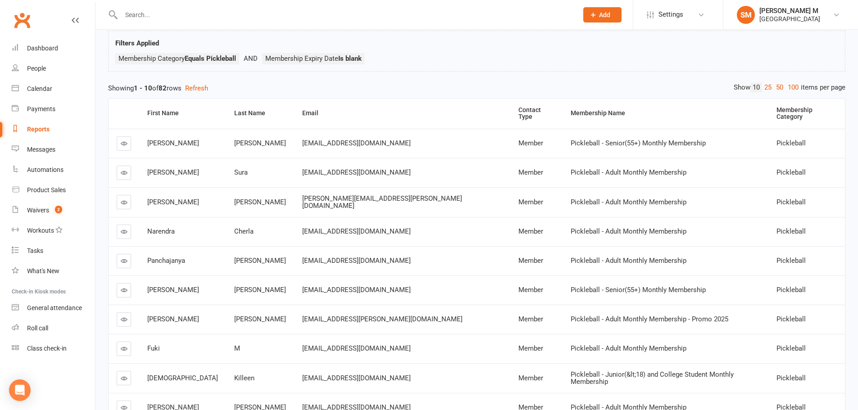
scroll to position [133, 0]
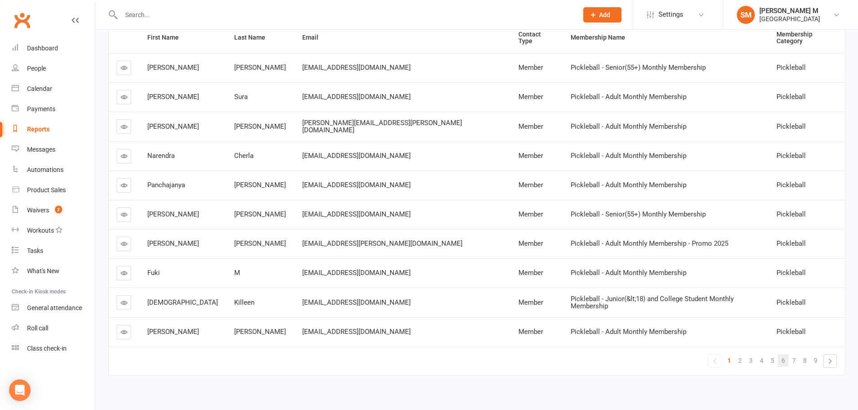
click at [780, 354] on link "6" at bounding box center [783, 360] width 11 height 13
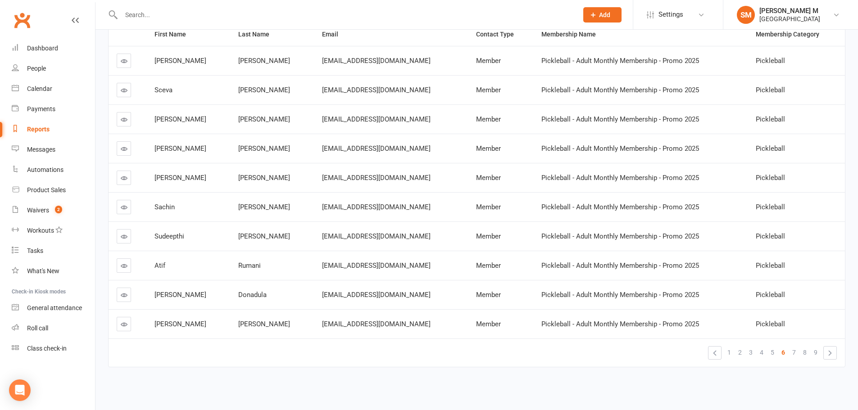
click at [128, 292] on link at bounding box center [124, 295] width 14 height 14
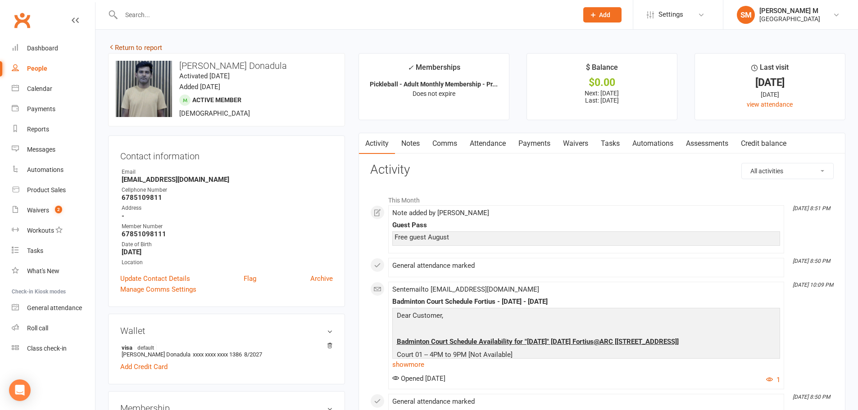
click at [147, 48] on link "Return to report" at bounding box center [135, 48] width 54 height 8
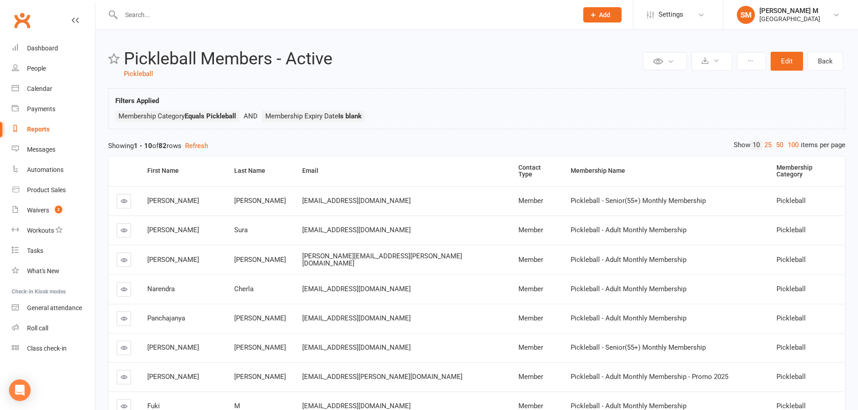
scroll to position [133, 0]
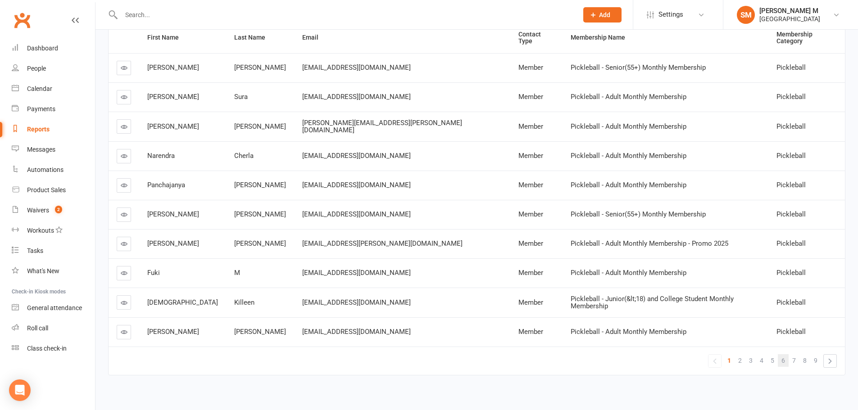
click at [784, 354] on span "6" at bounding box center [783, 360] width 4 height 13
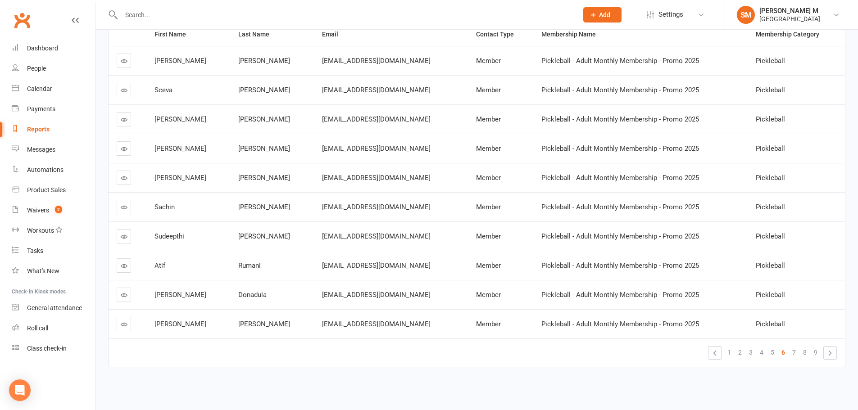
click at [127, 326] on icon at bounding box center [124, 324] width 7 height 7
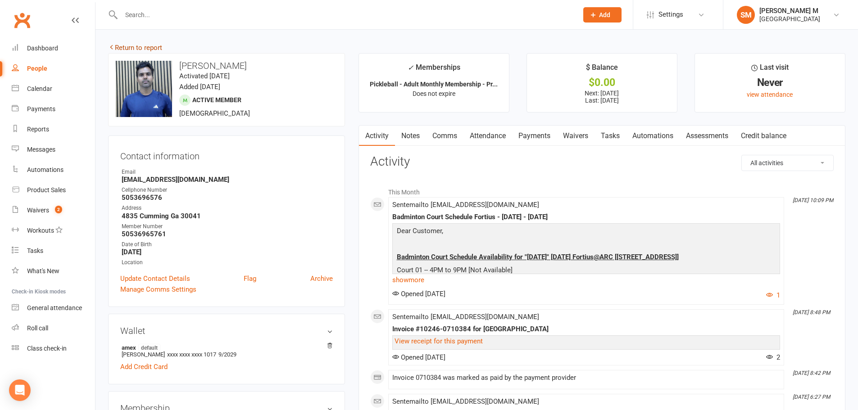
click at [132, 50] on link "Return to report" at bounding box center [135, 48] width 54 height 8
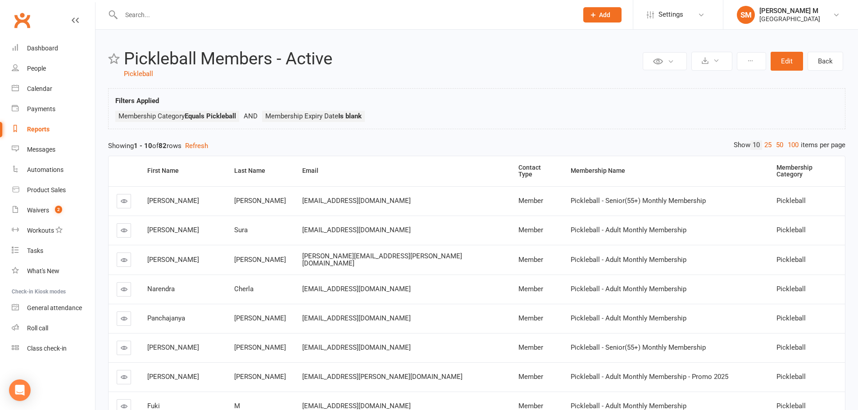
scroll to position [133, 0]
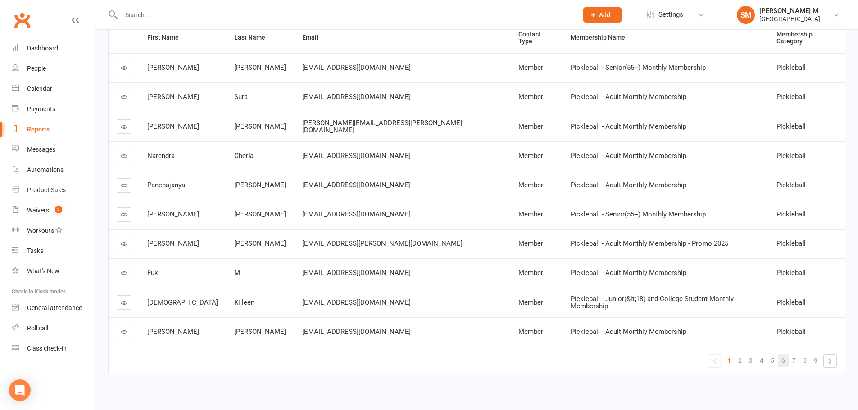
click at [778, 354] on link "6" at bounding box center [783, 360] width 11 height 13
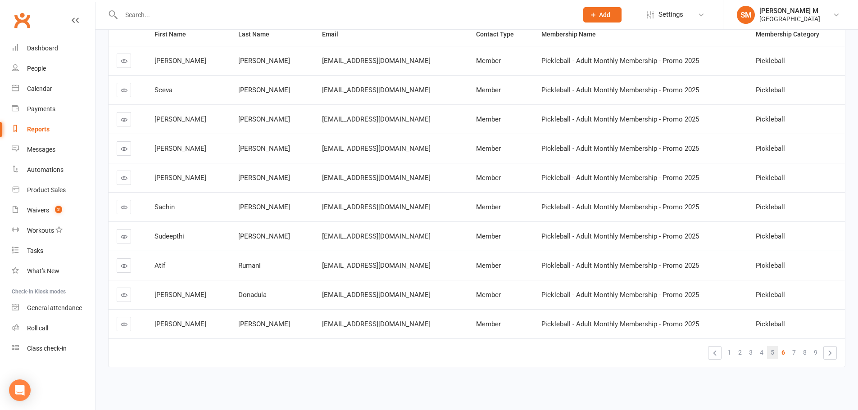
click at [773, 349] on span "5" at bounding box center [772, 352] width 4 height 13
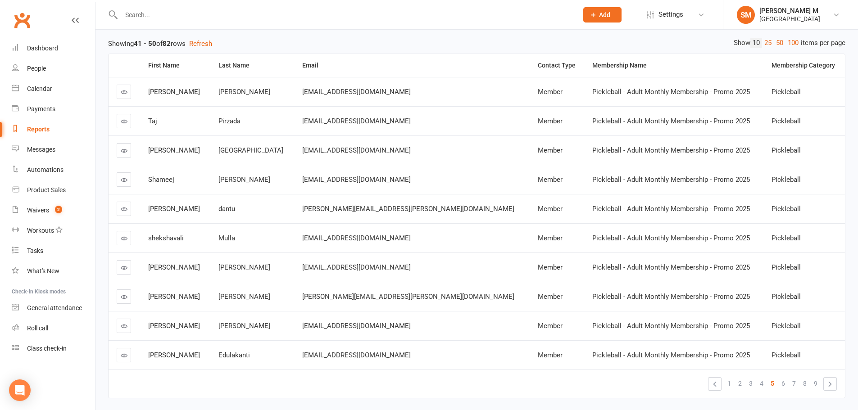
scroll to position [88, 0]
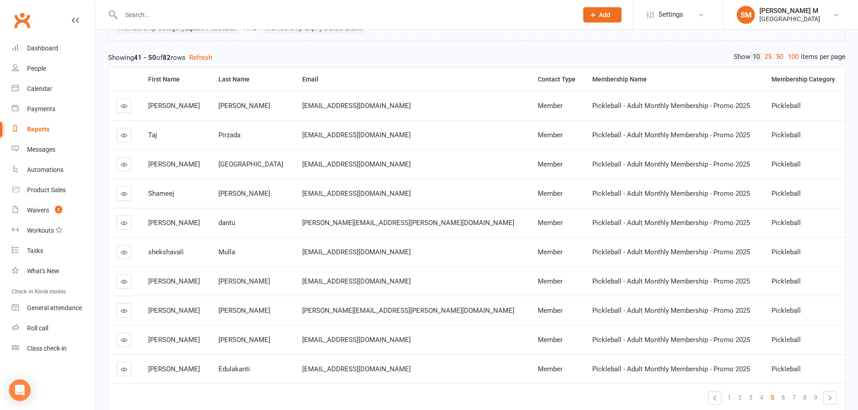
click at [119, 164] on link at bounding box center [124, 164] width 14 height 14
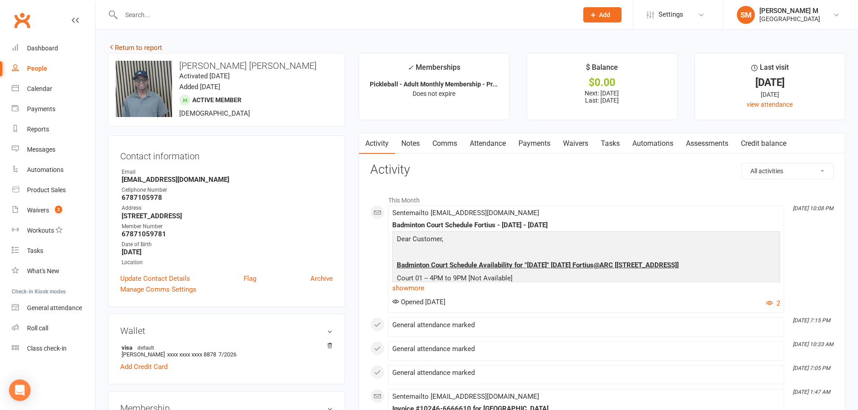
click at [159, 45] on link "Return to report" at bounding box center [135, 48] width 54 height 8
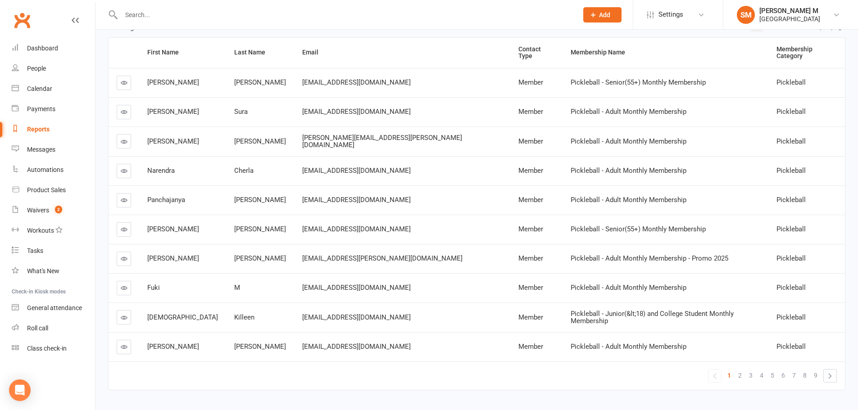
scroll to position [133, 0]
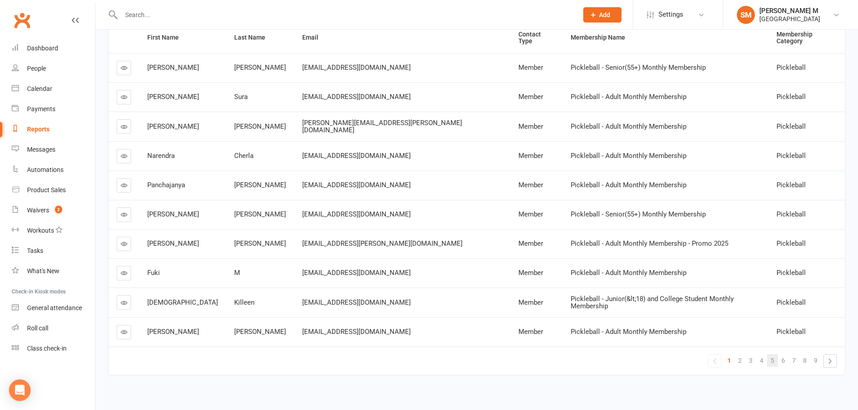
click at [767, 354] on link "5" at bounding box center [772, 360] width 11 height 13
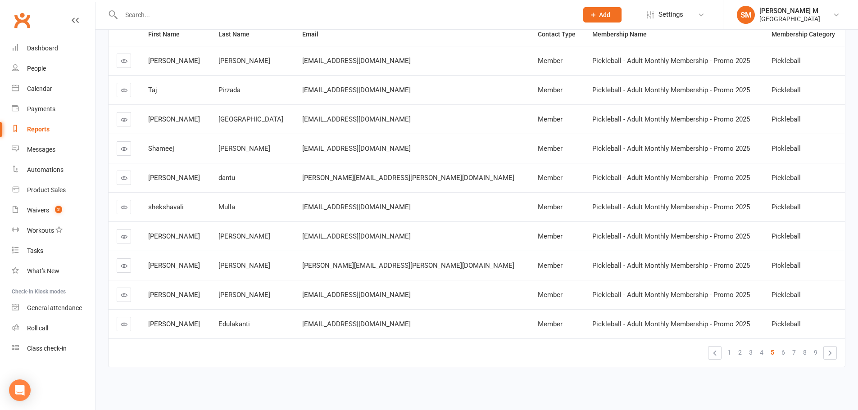
click at [127, 91] on icon at bounding box center [124, 90] width 7 height 7
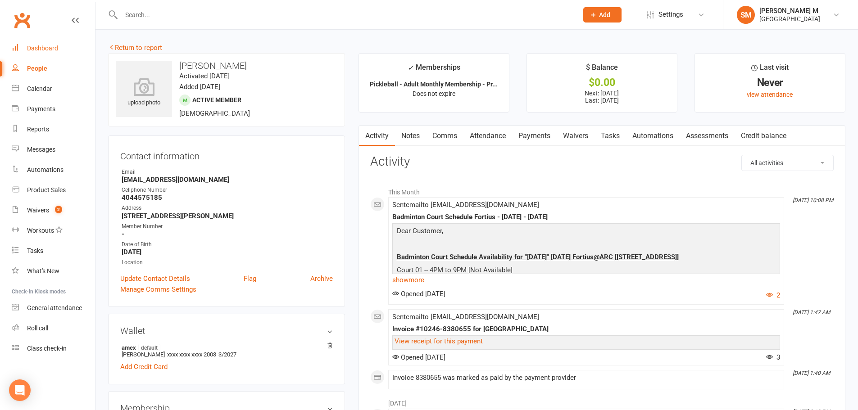
click at [58, 44] on link "Dashboard" at bounding box center [53, 48] width 83 height 20
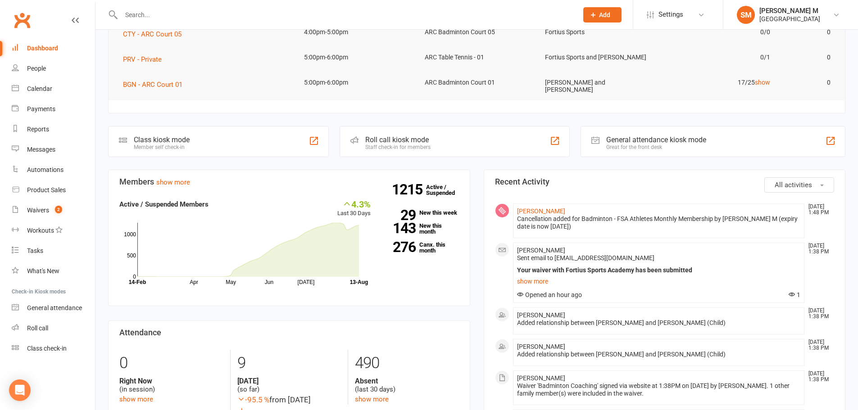
scroll to position [180, 0]
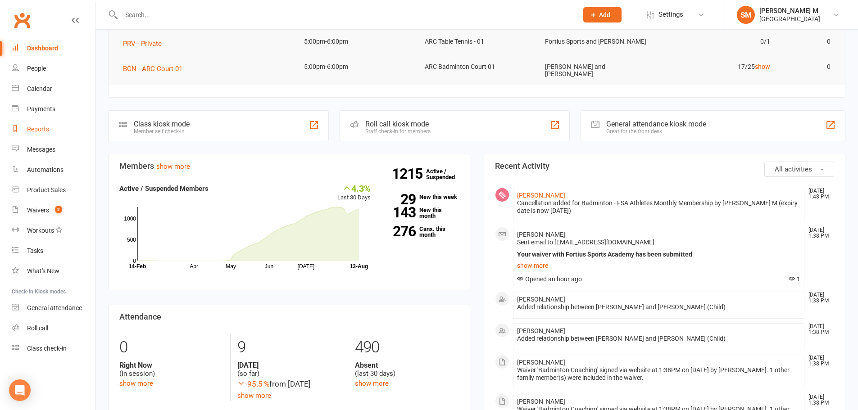
drag, startPoint x: 92, startPoint y: 134, endPoint x: 89, endPoint y: 126, distance: 8.3
